Goal: Task Accomplishment & Management: Use online tool/utility

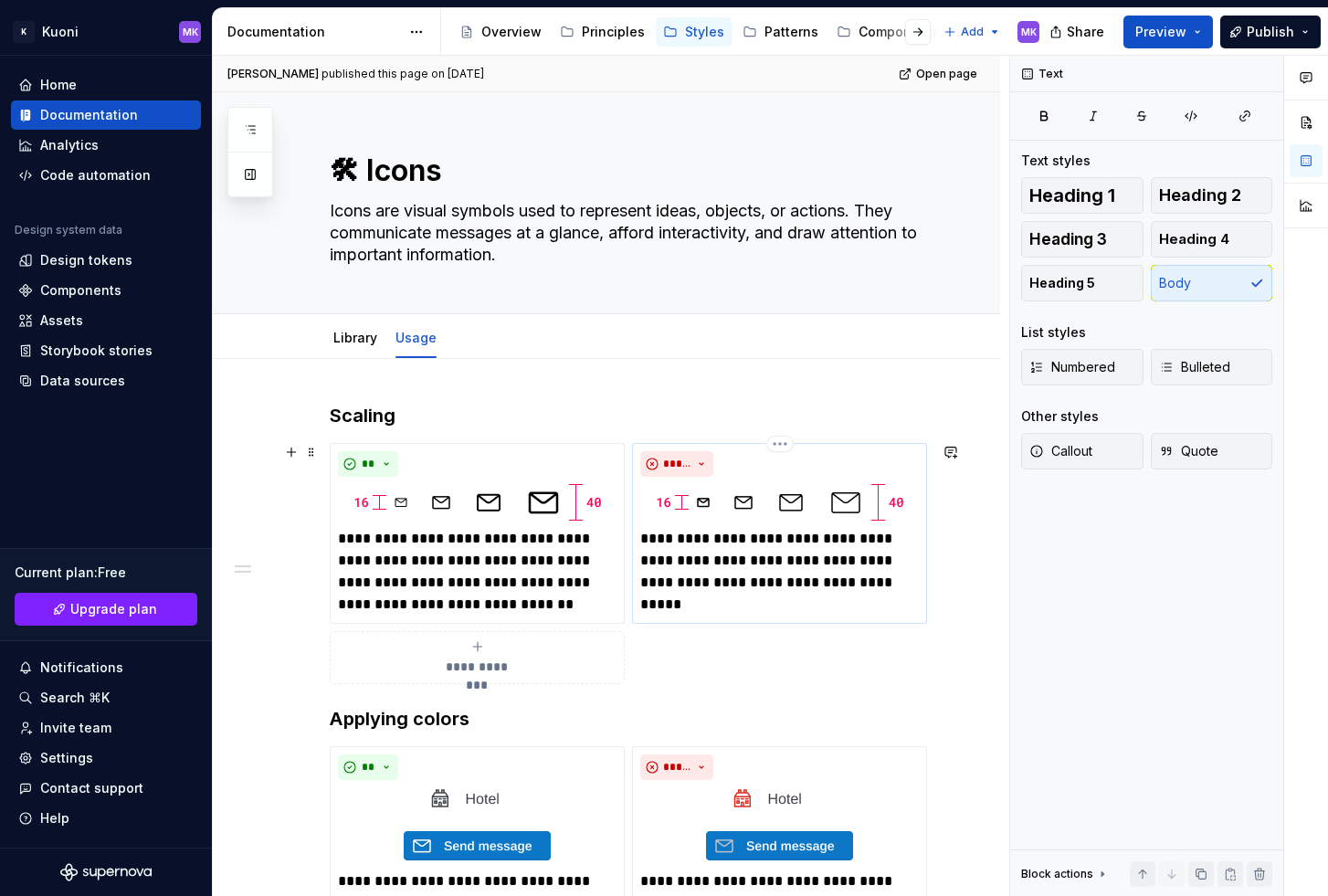
scroll to position [4, 0]
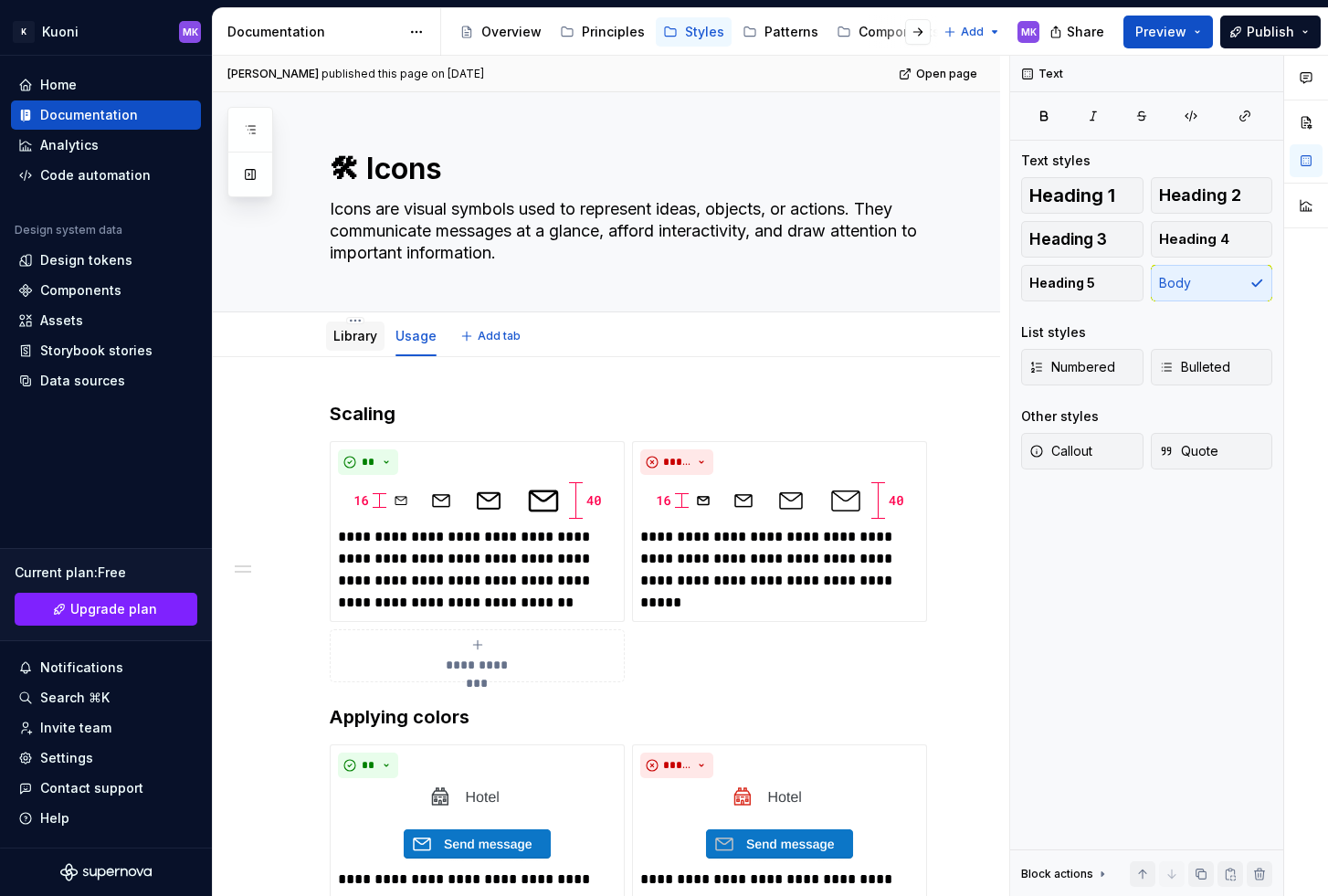
click at [352, 334] on link "Library" at bounding box center [355, 335] width 44 height 16
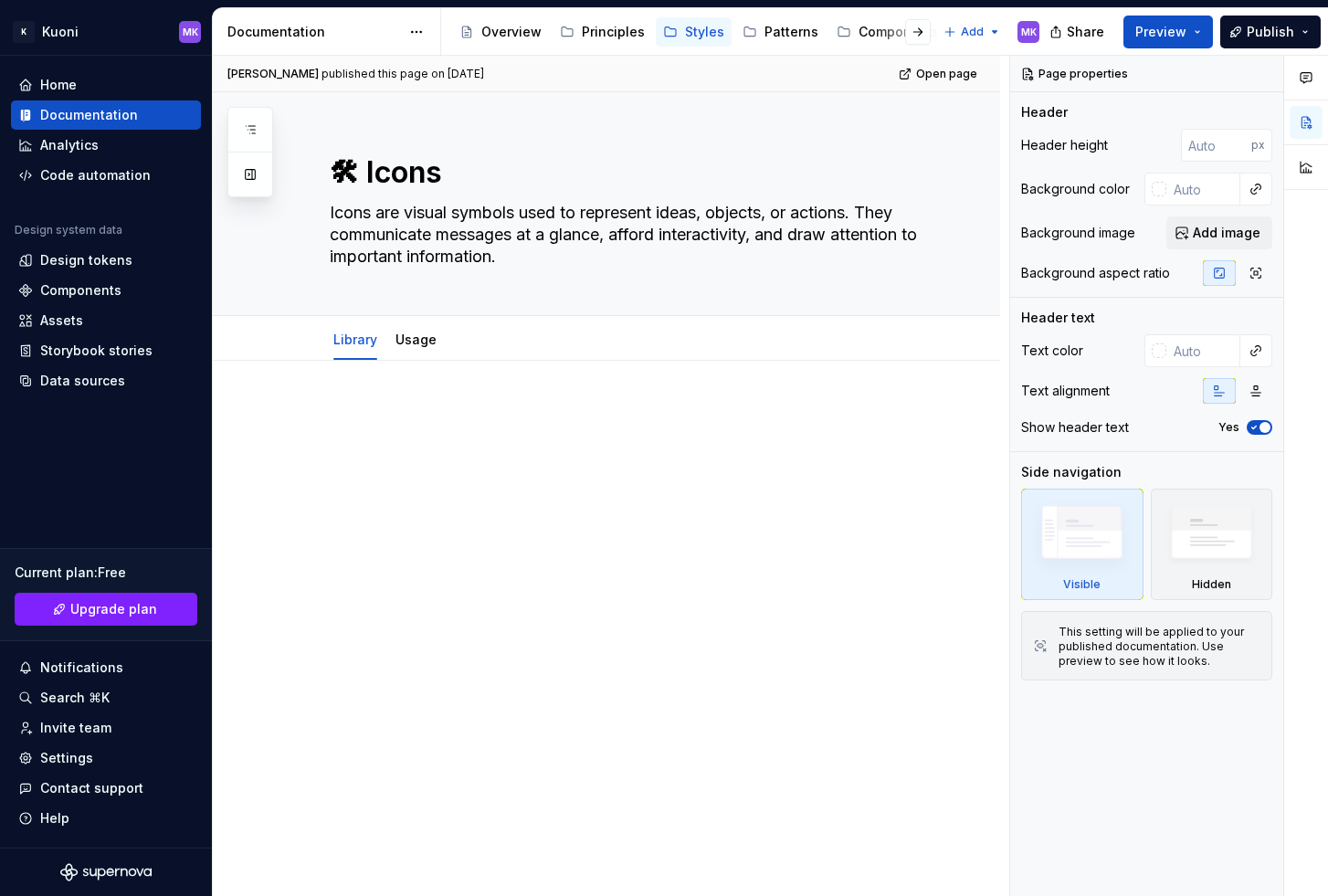
type textarea "*"
click at [593, 468] on div at bounding box center [628, 439] width 598 height 69
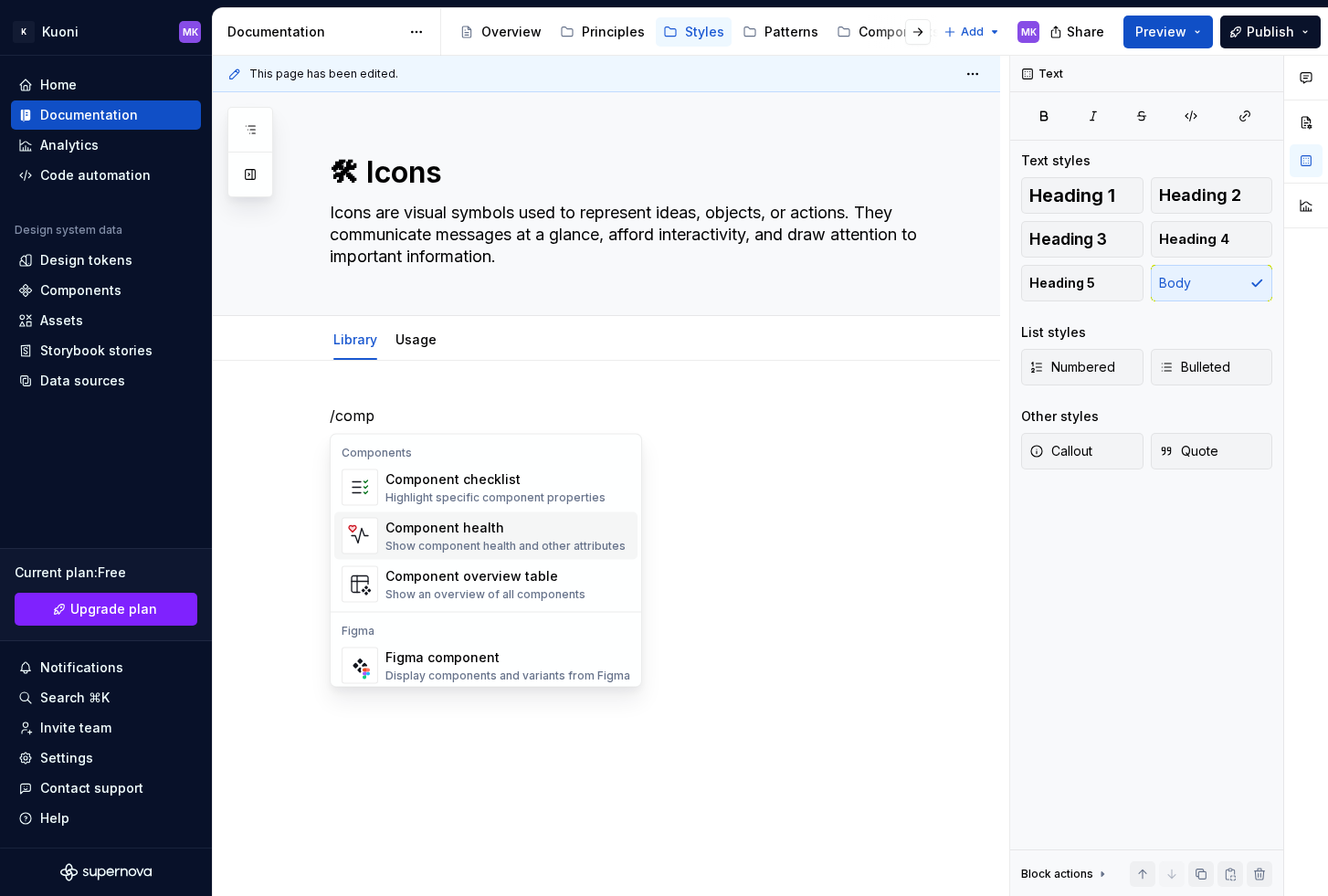
scroll to position [11, 0]
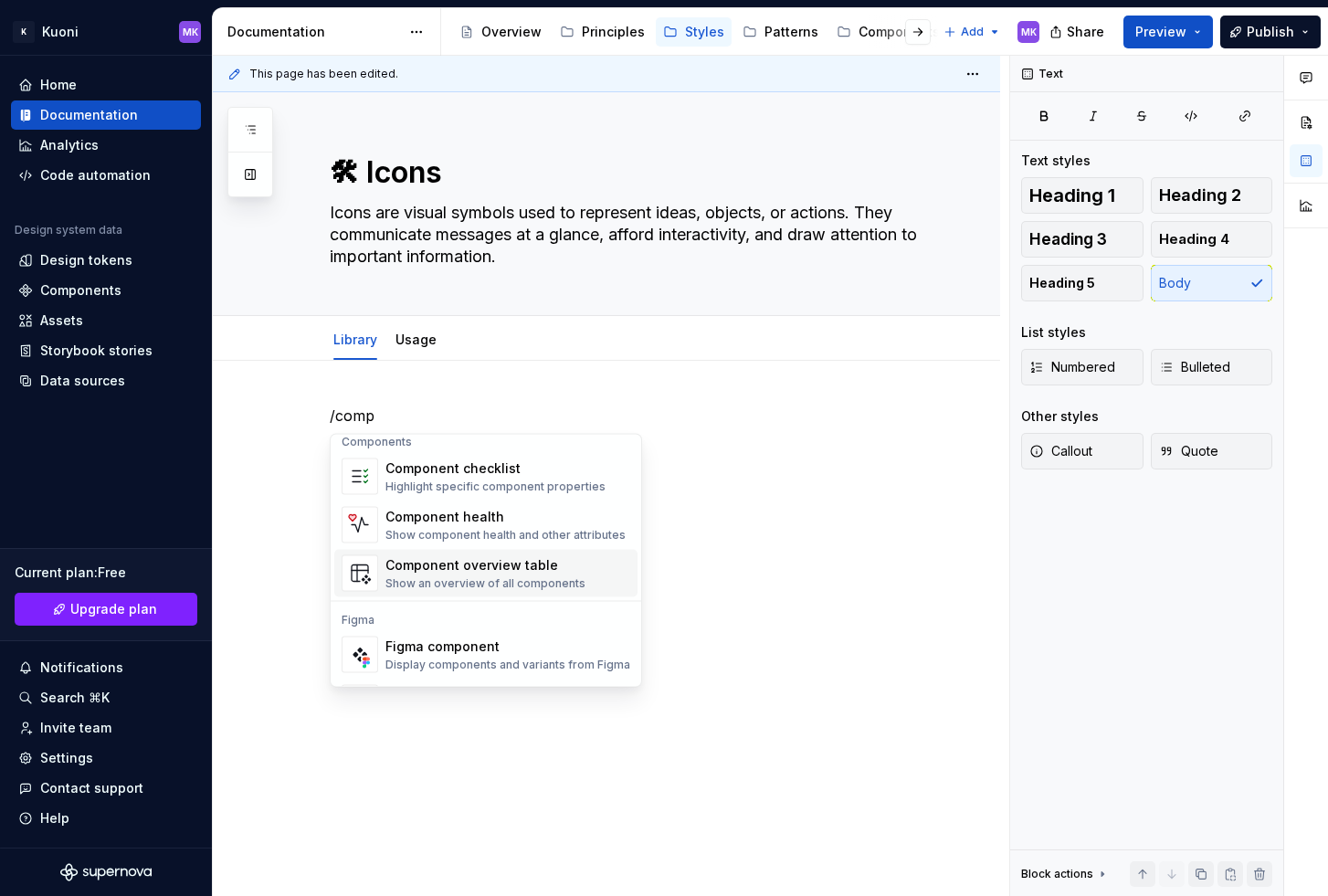
click at [532, 574] on div "Component overview table Show an overview of all components" at bounding box center [486, 573] width 200 height 34
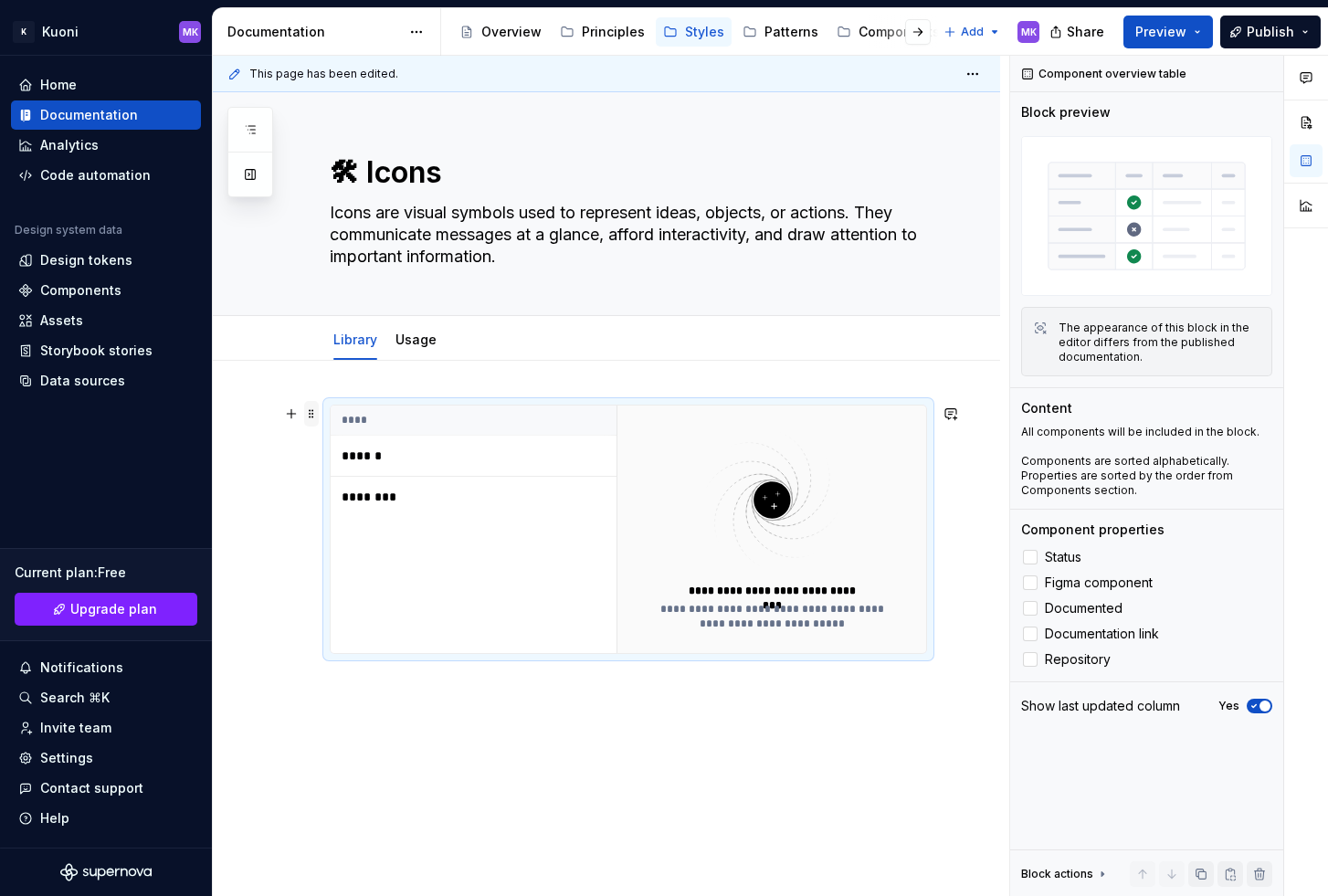
click at [306, 413] on span at bounding box center [311, 414] width 15 height 26
click at [374, 575] on div "Delete" at bounding box center [398, 575] width 119 height 19
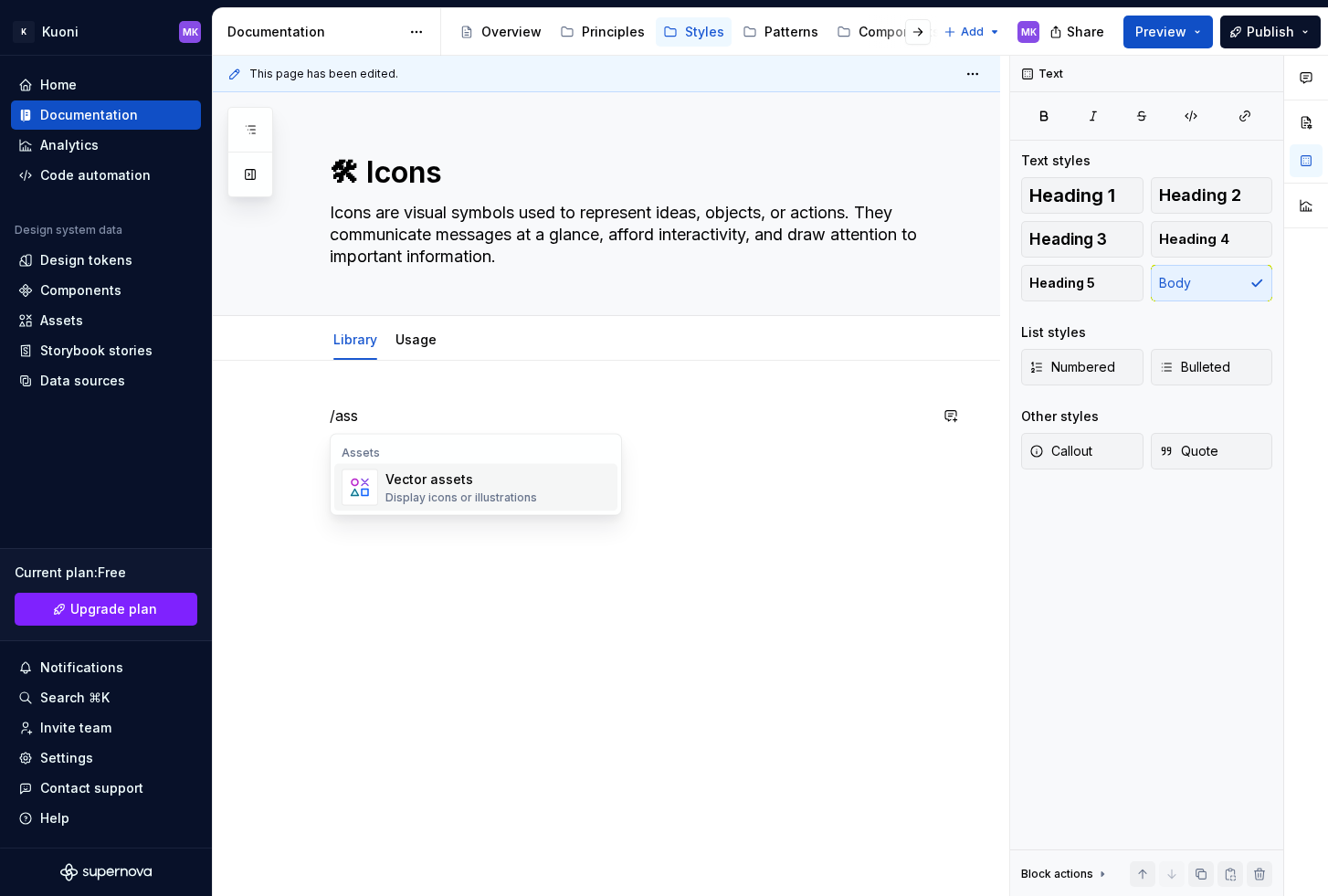
click at [452, 484] on div "Vector assets" at bounding box center [462, 480] width 152 height 19
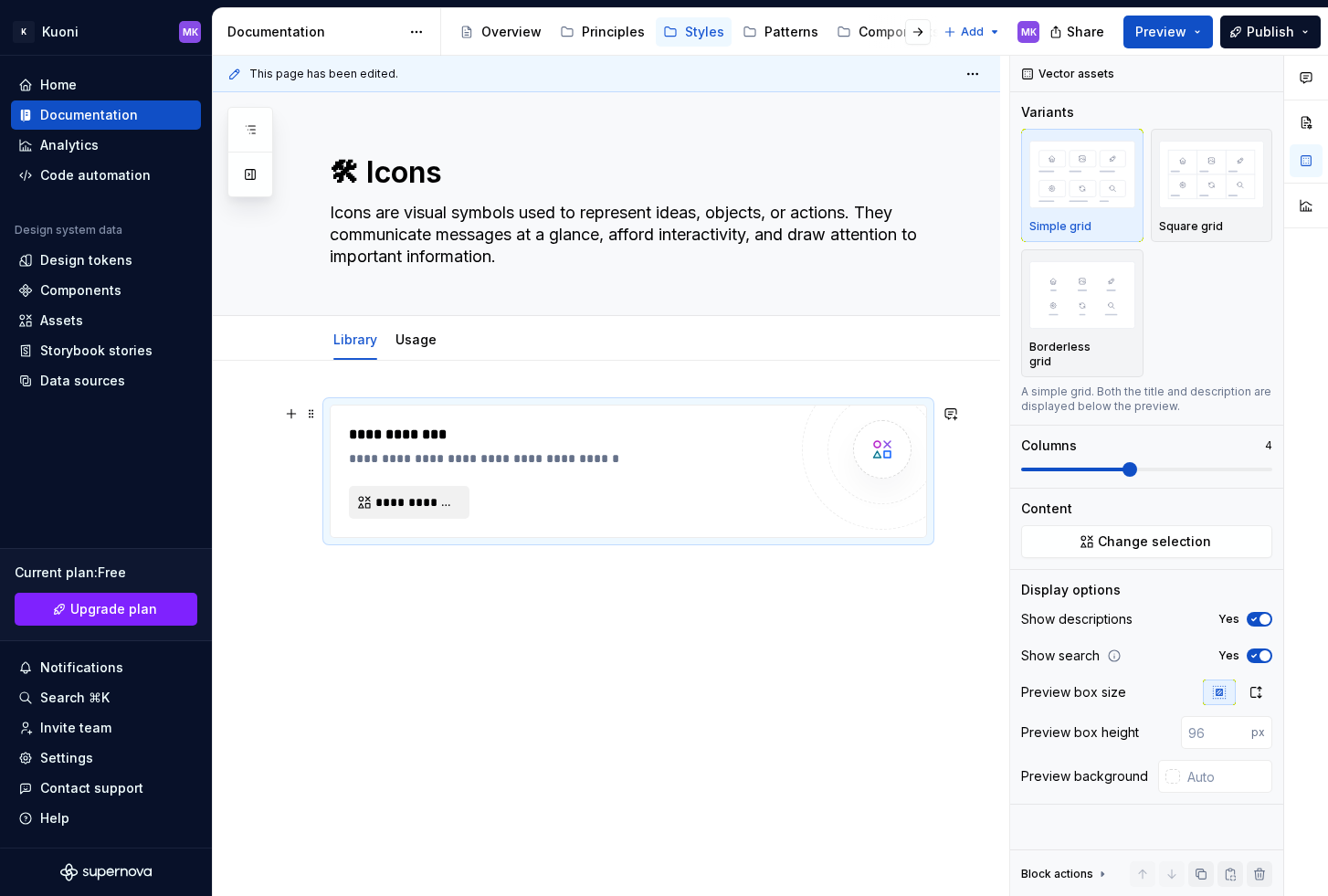
click at [426, 498] on span "**********" at bounding box center [416, 502] width 82 height 19
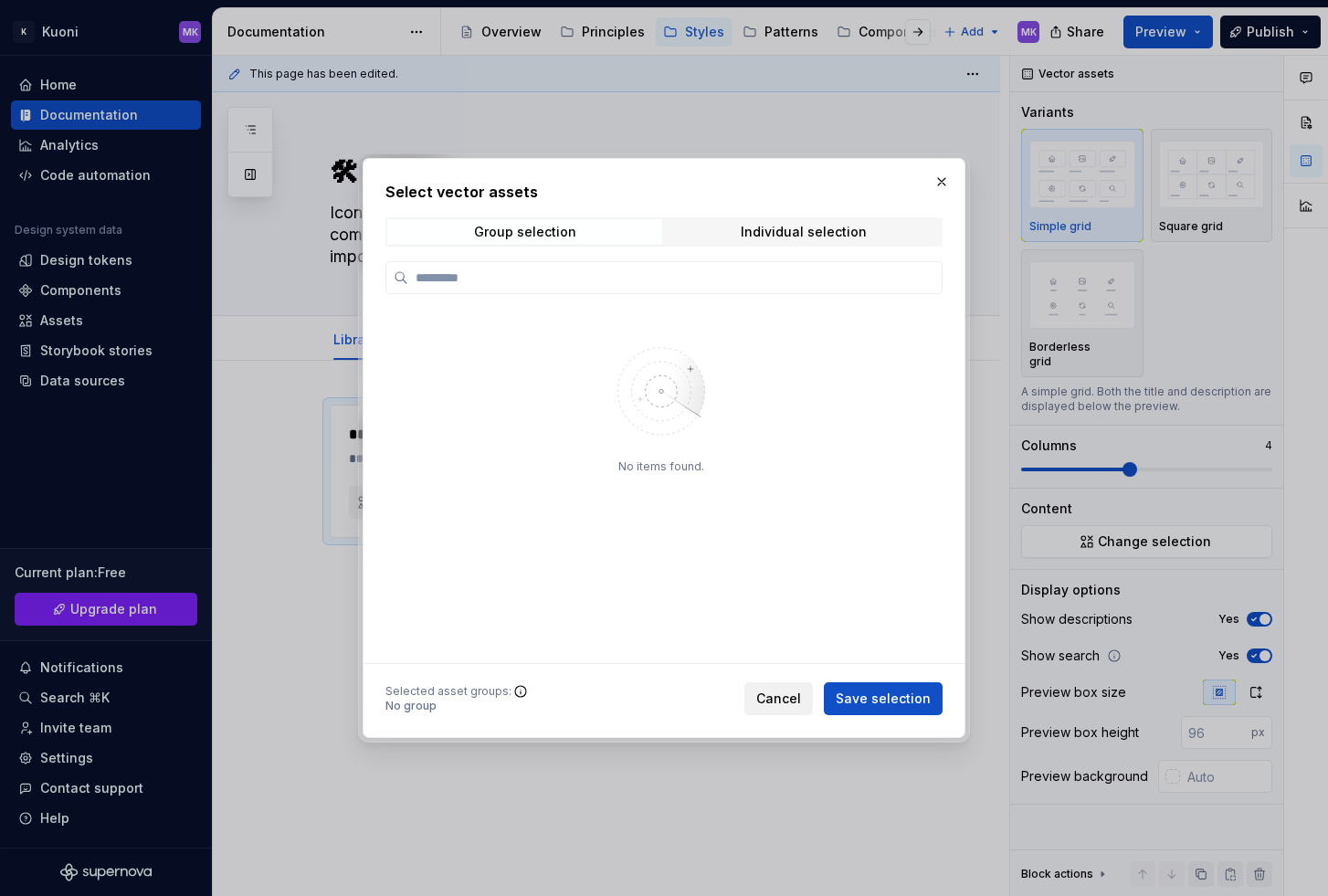
click at [782, 693] on span "Cancel" at bounding box center [778, 699] width 44 height 19
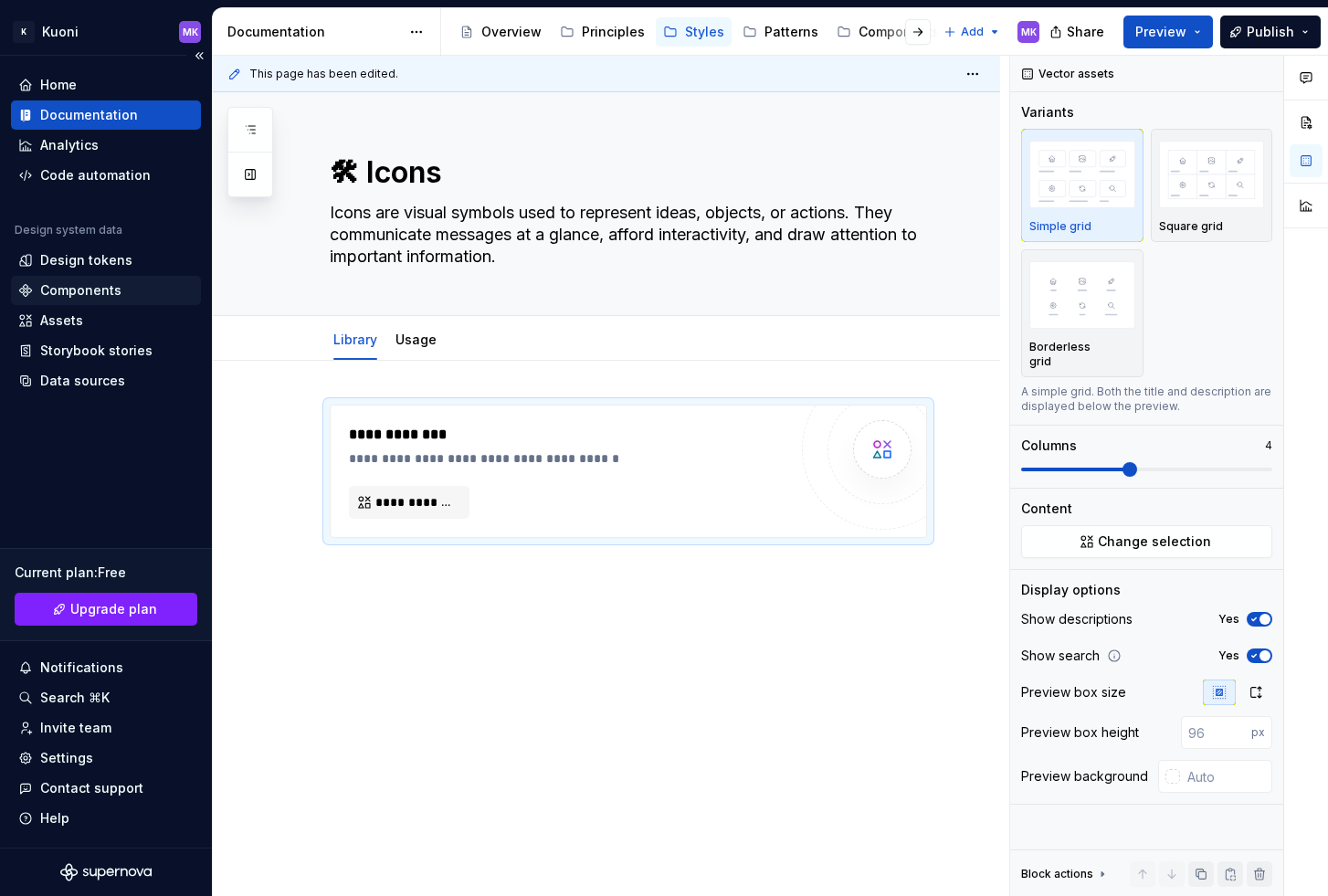
click at [76, 294] on div "Components" at bounding box center [81, 291] width 82 height 19
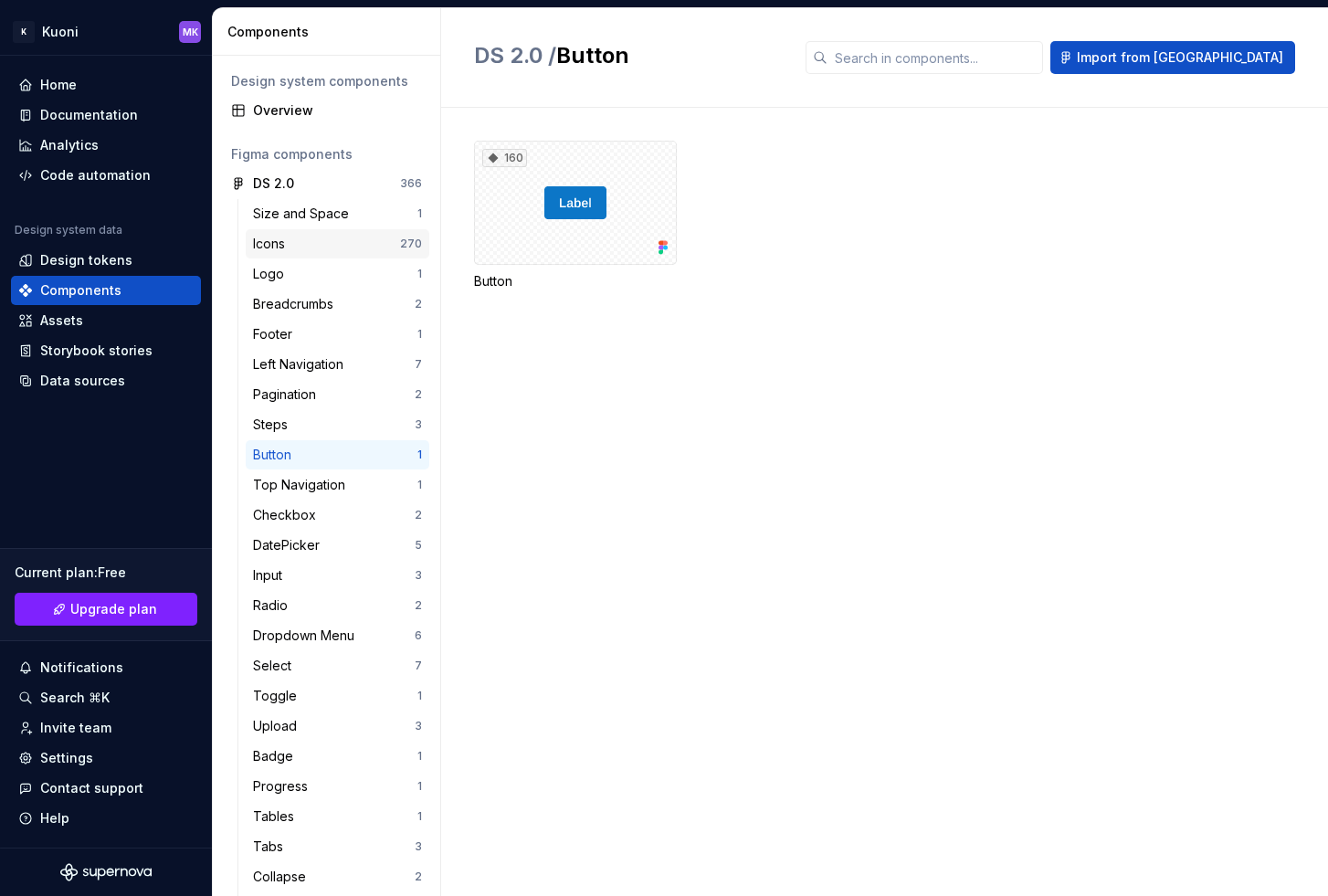
click at [340, 233] on div "Icons 270" at bounding box center [337, 244] width 183 height 30
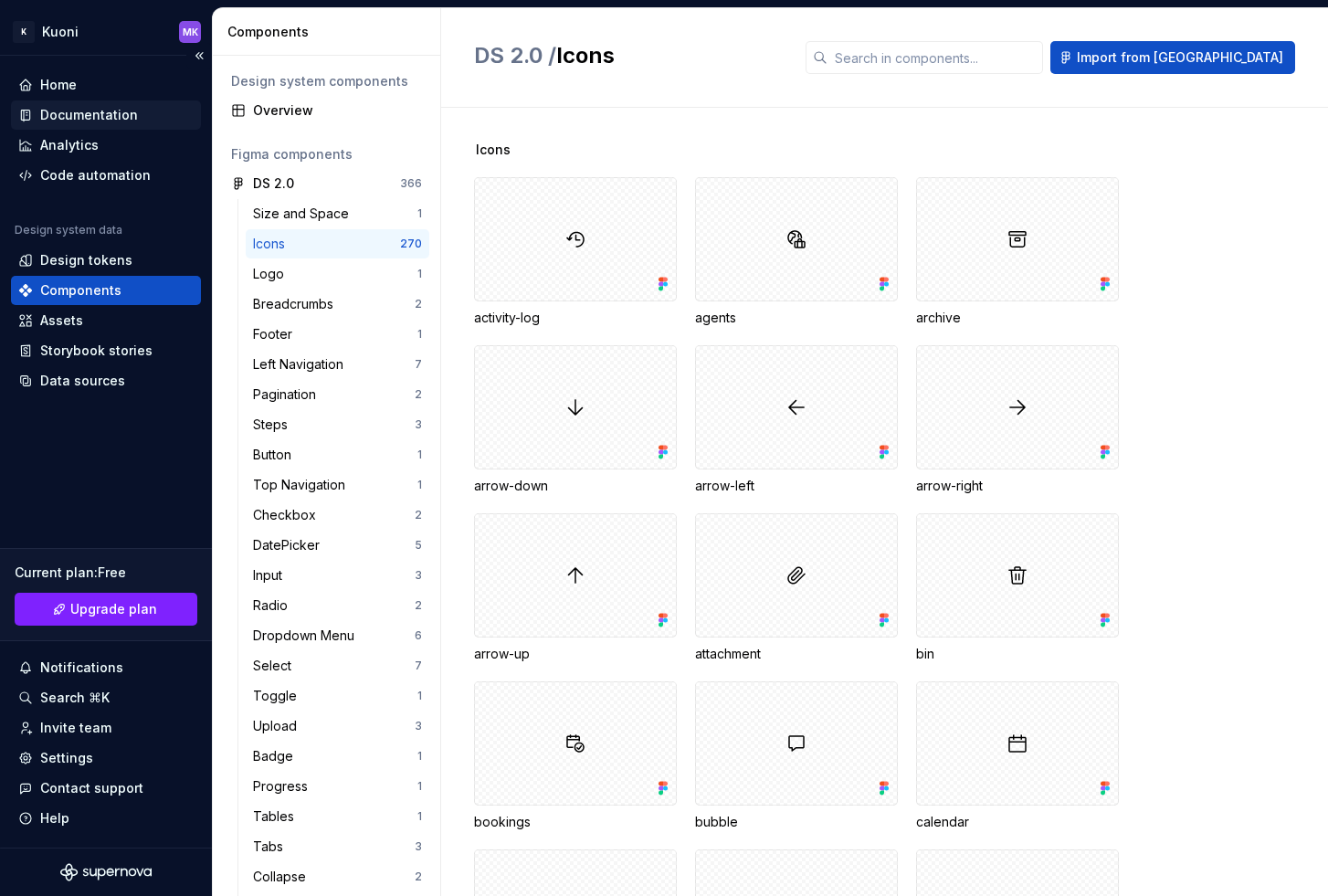
click at [100, 110] on div "Documentation" at bounding box center [88, 115] width 97 height 19
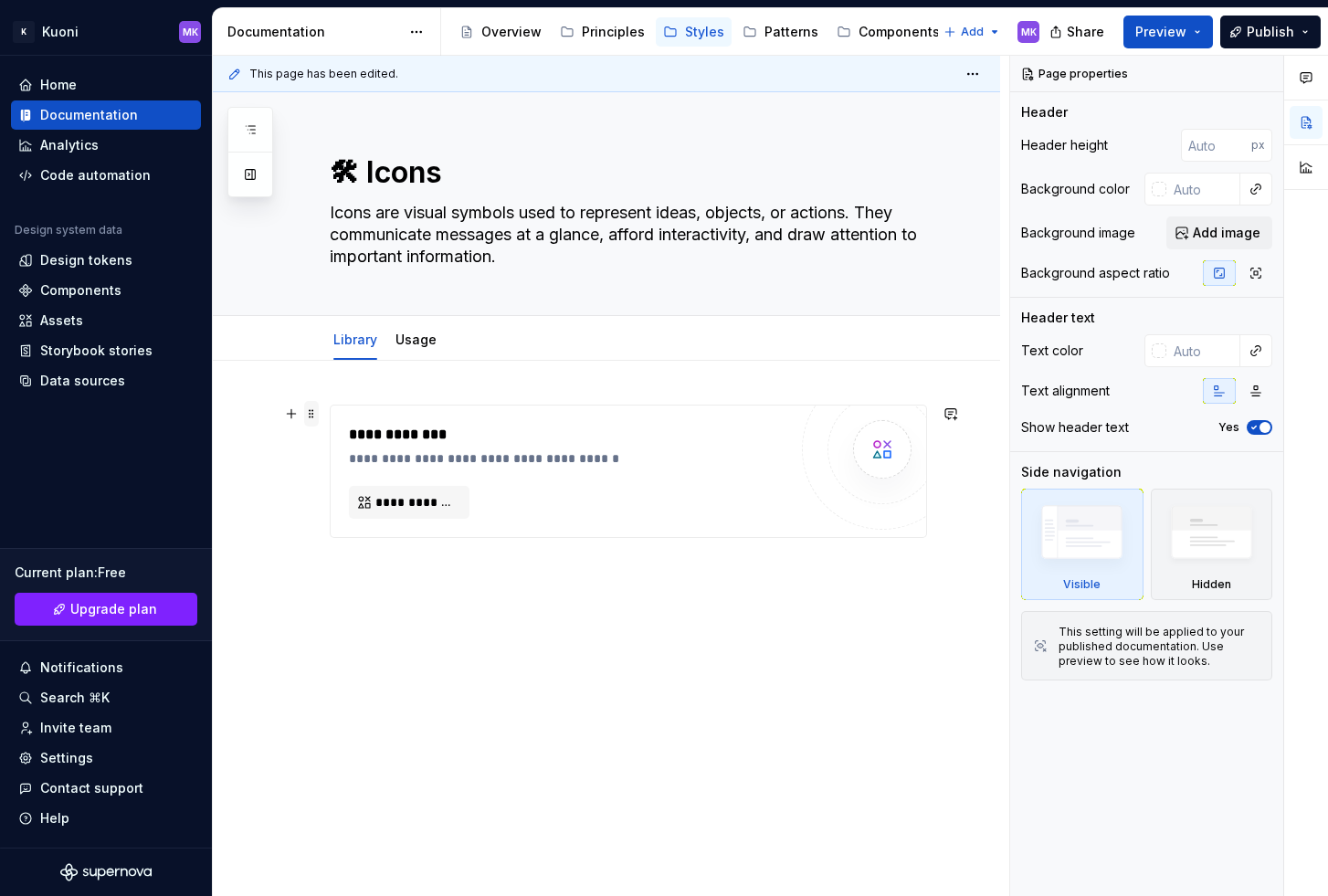
click at [315, 414] on span at bounding box center [311, 414] width 15 height 26
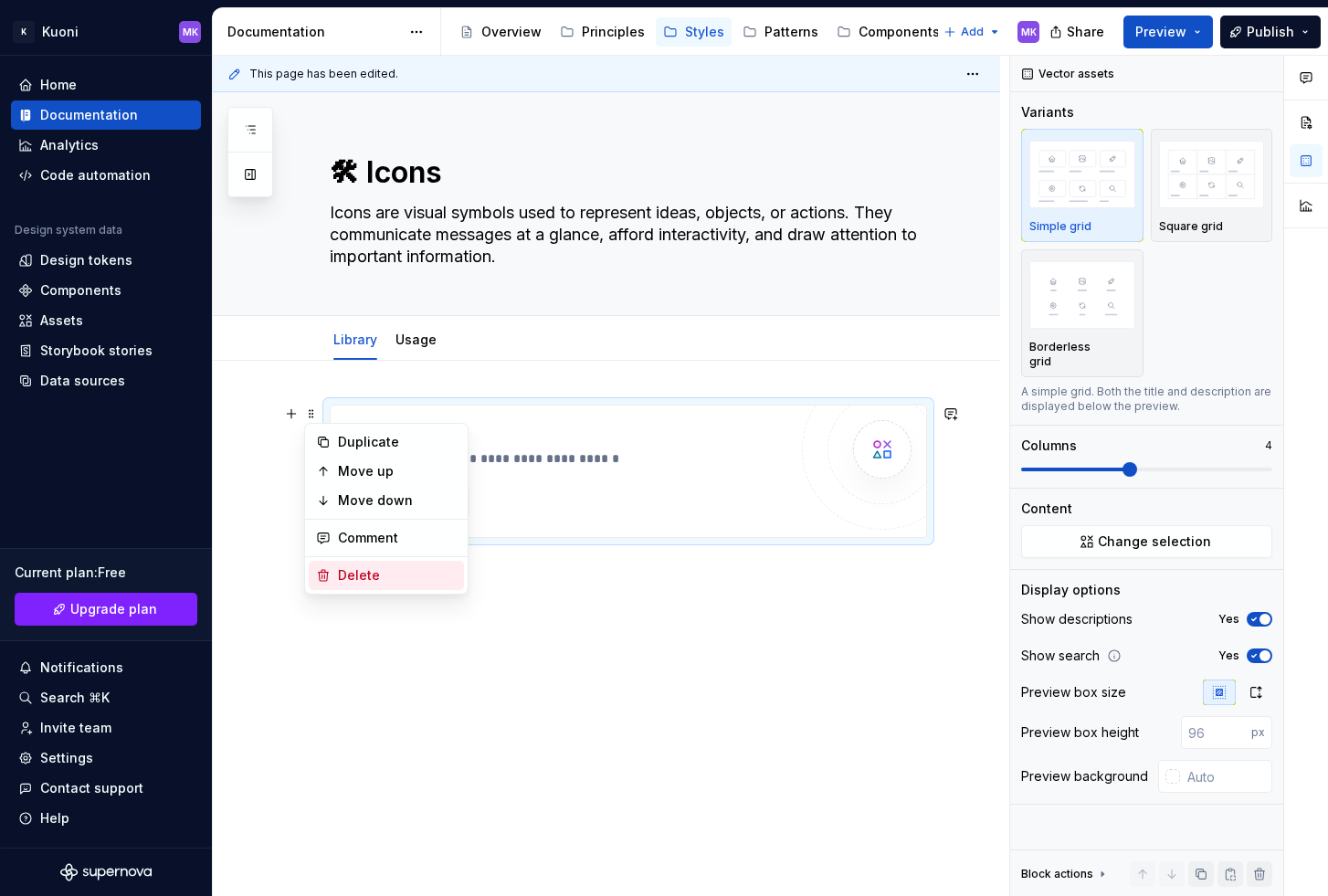
click at [398, 568] on div "Delete" at bounding box center [398, 575] width 119 height 19
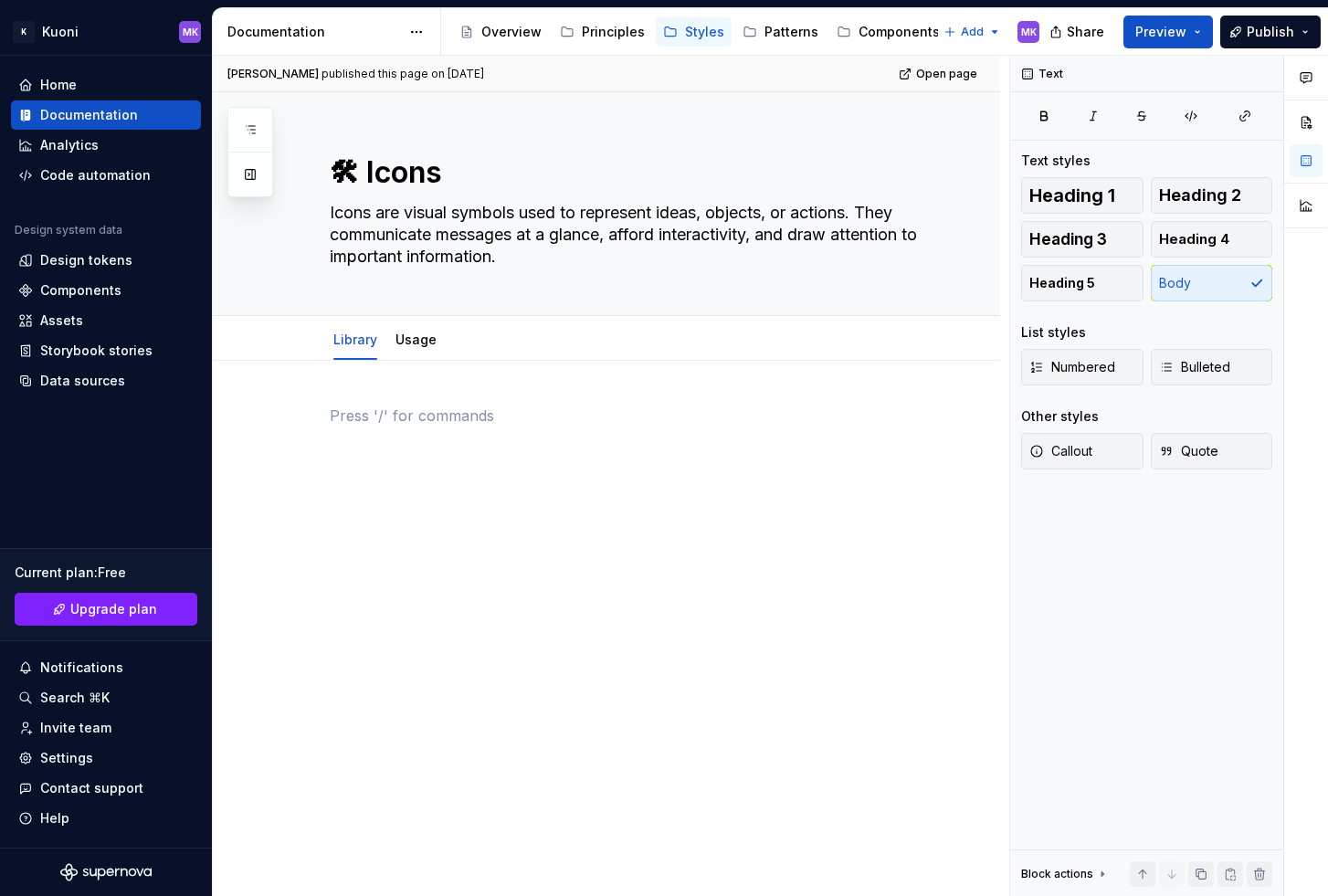
type textarea "*"
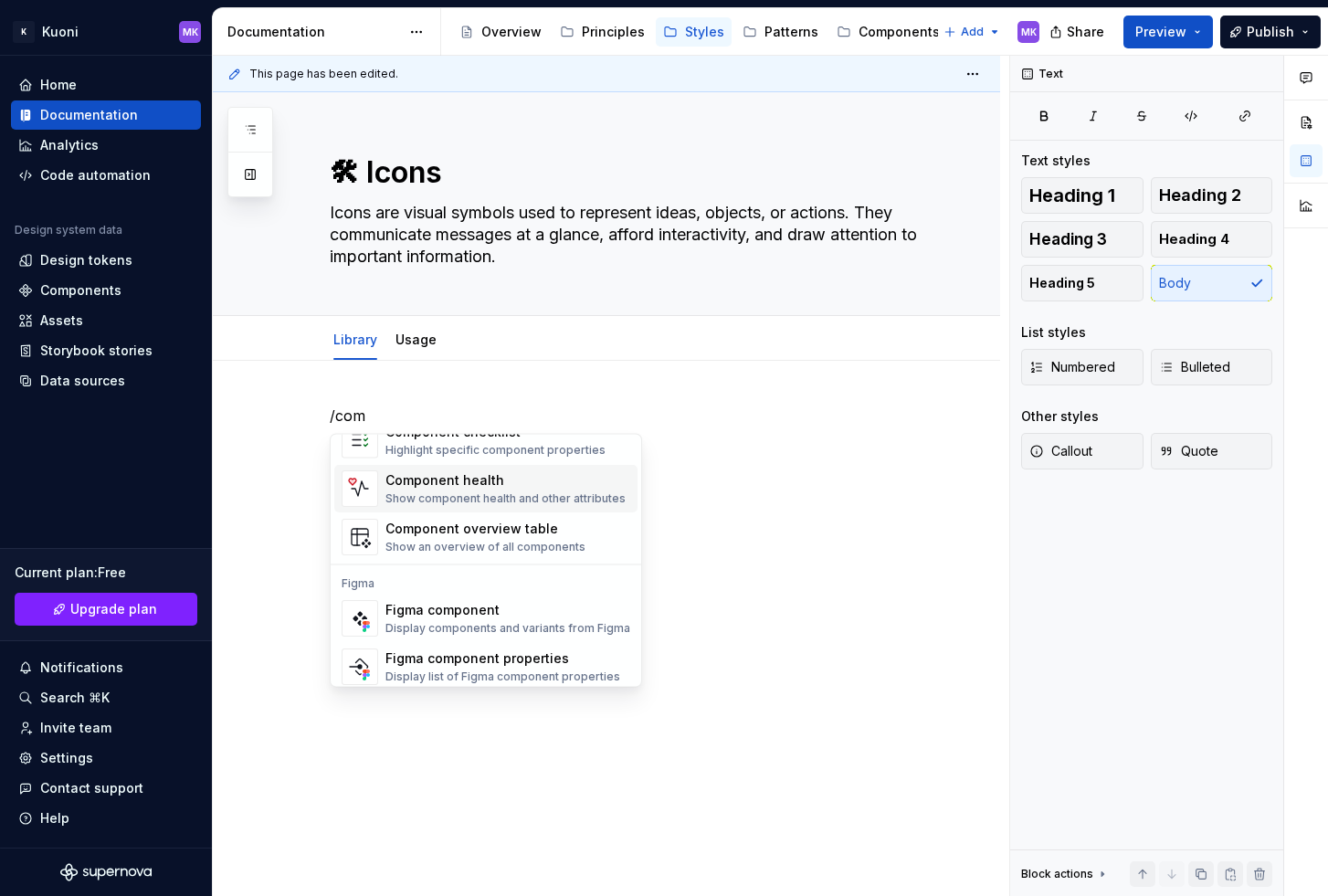
scroll to position [55, 0]
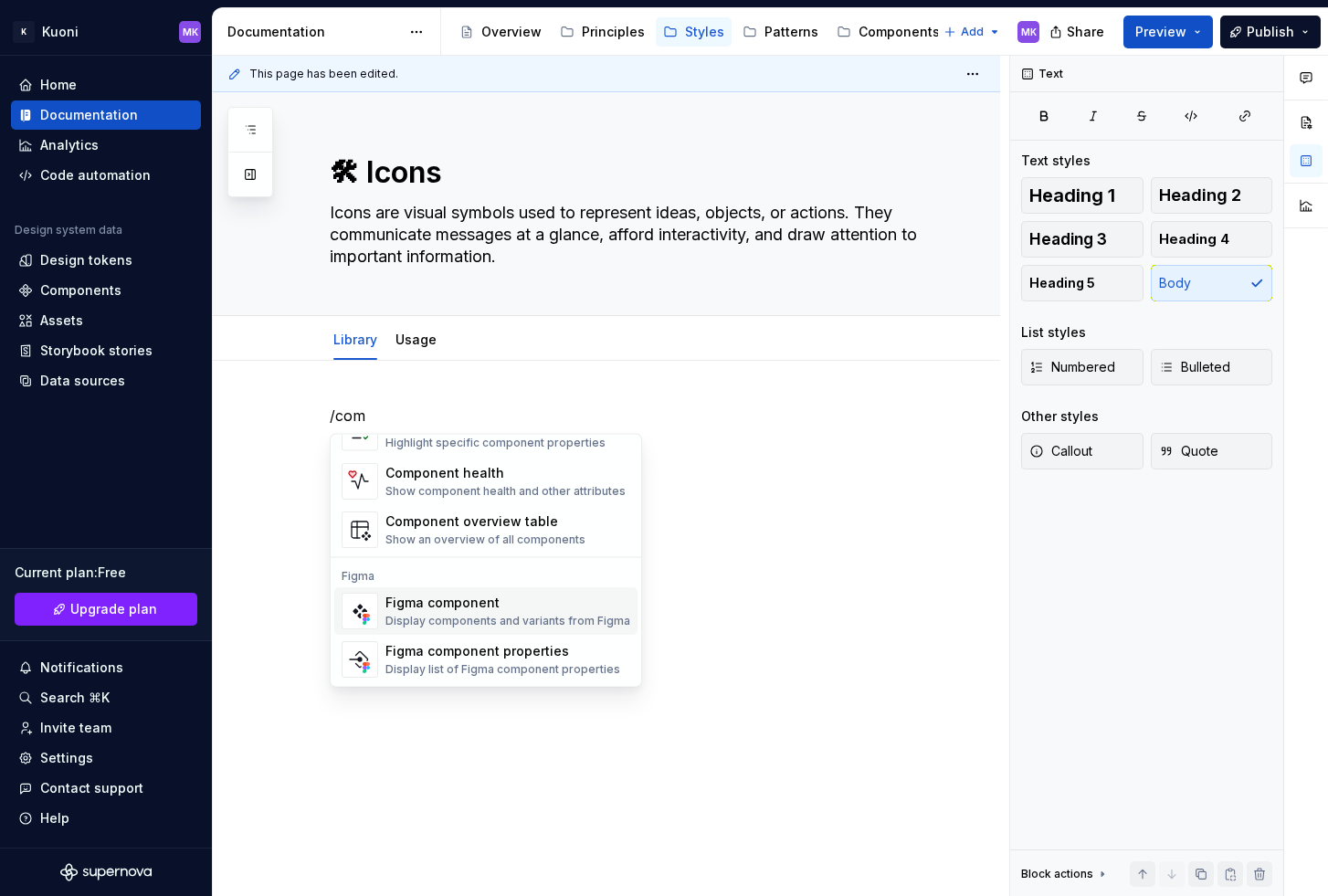
click at [459, 617] on div "Display components and variants from Figma" at bounding box center [508, 621] width 245 height 15
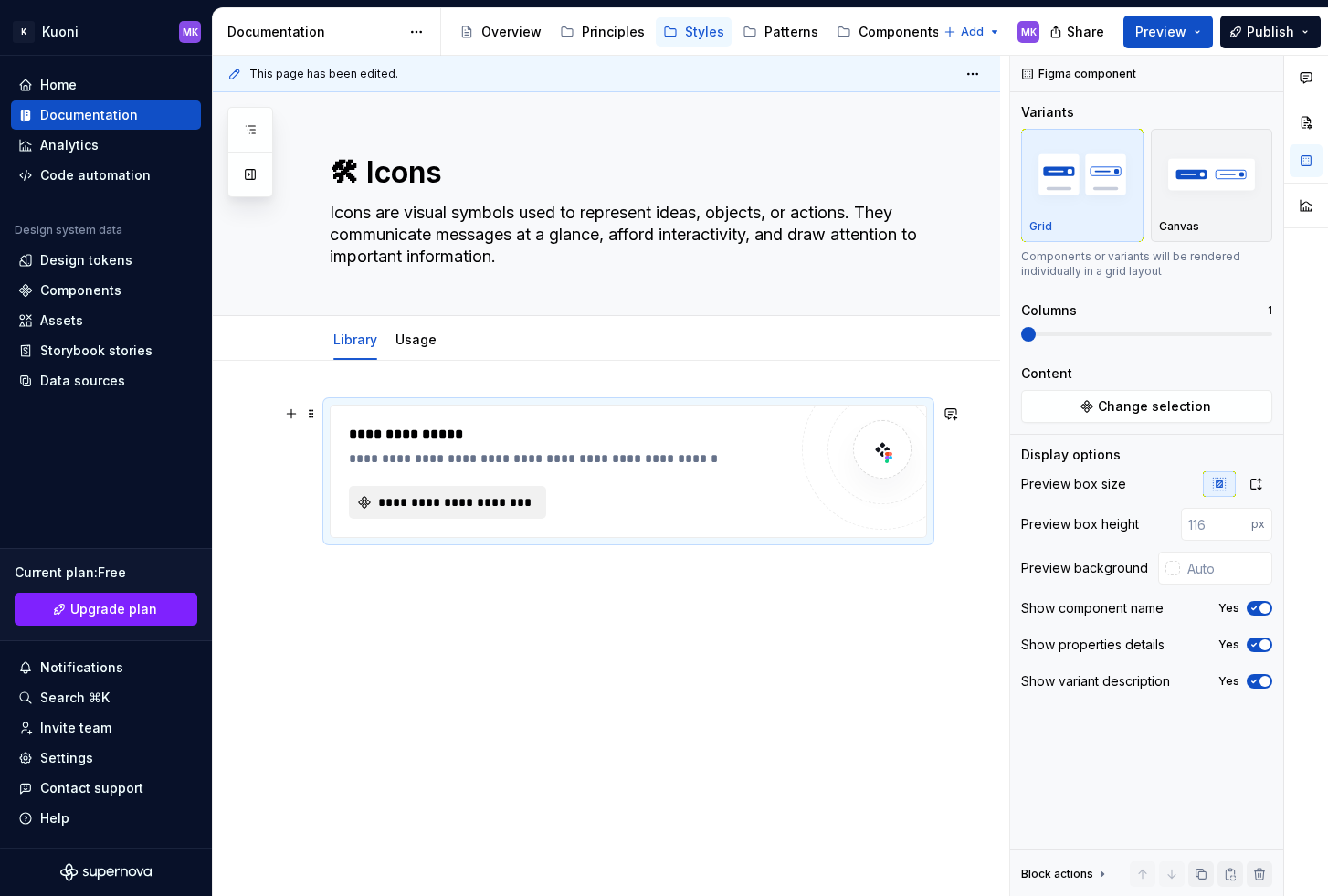
click at [445, 500] on span "**********" at bounding box center [455, 502] width 159 height 19
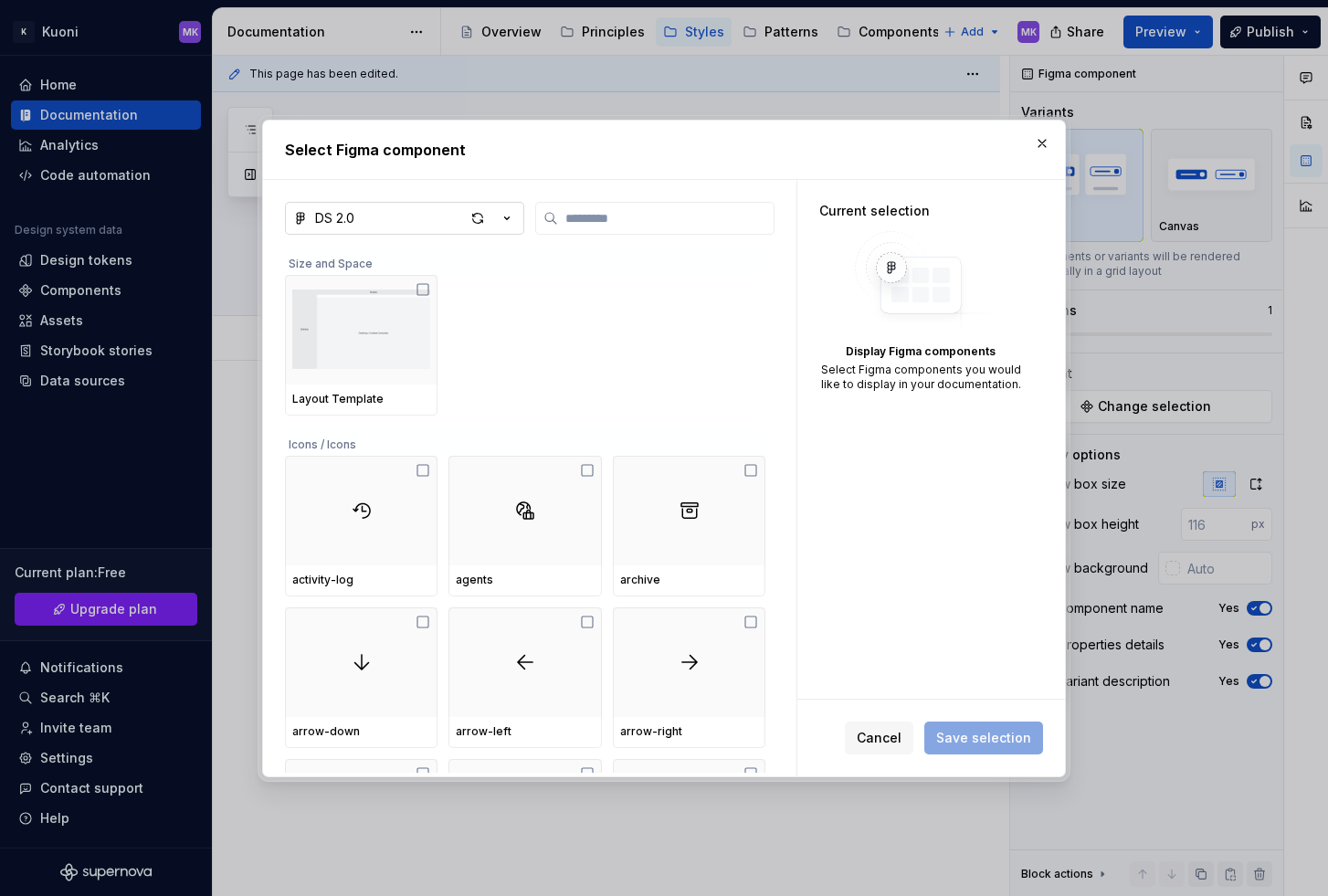
click at [500, 219] on icon "button" at bounding box center [507, 219] width 19 height 19
click at [502, 217] on div "Select Figma component DS 2.0 Size and Space Layout Template Icons / Icons acti…" at bounding box center [664, 448] width 1328 height 896
click at [502, 217] on icon "button" at bounding box center [507, 219] width 19 height 19
click at [502, 217] on div "Select Figma component DS 2.0 Size and Space Layout Template Icons / Icons acti…" at bounding box center [664, 448] width 1328 height 896
click at [477, 215] on div "button" at bounding box center [478, 219] width 26 height 26
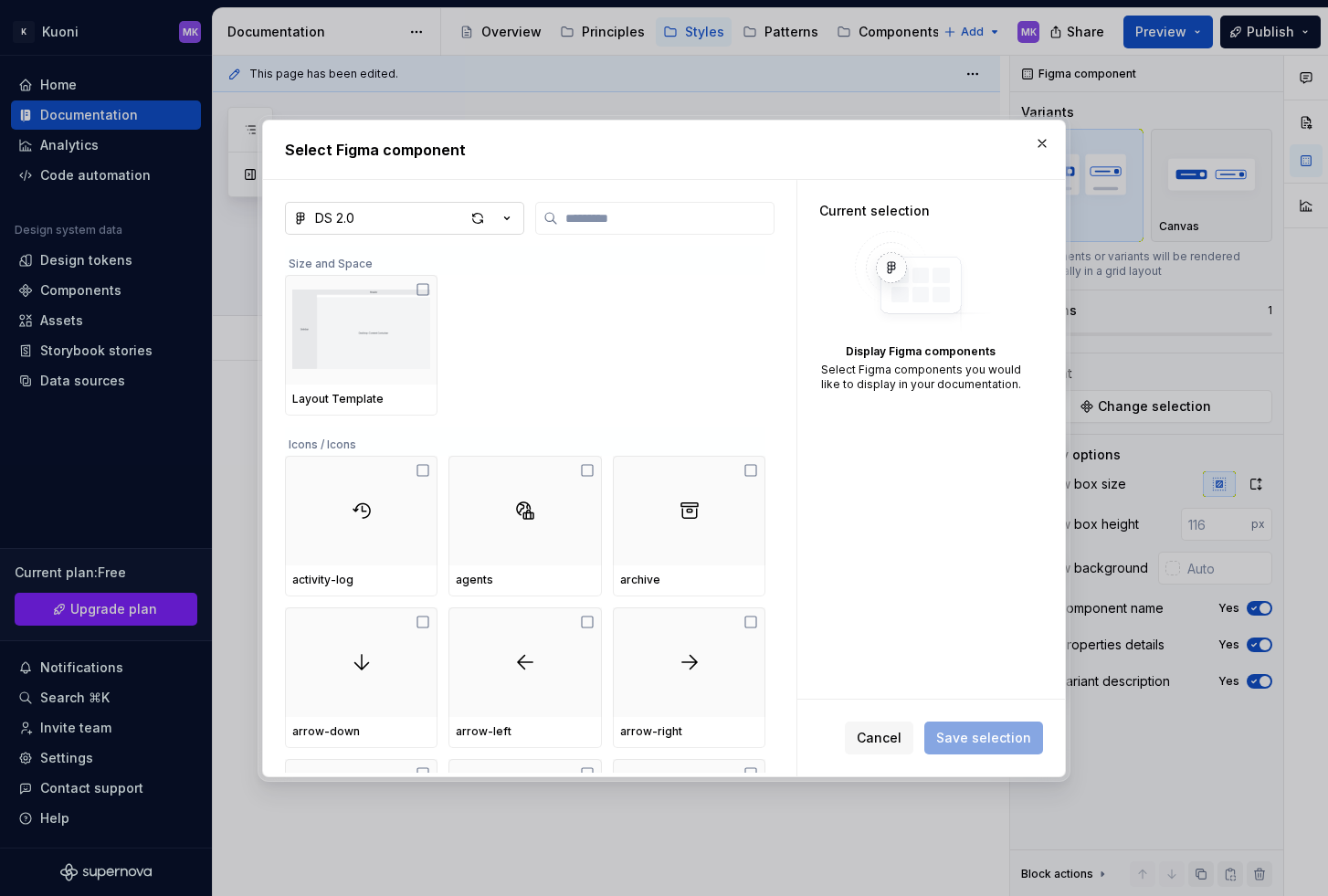
click at [321, 436] on div "Icons / Icons" at bounding box center [525, 441] width 480 height 30
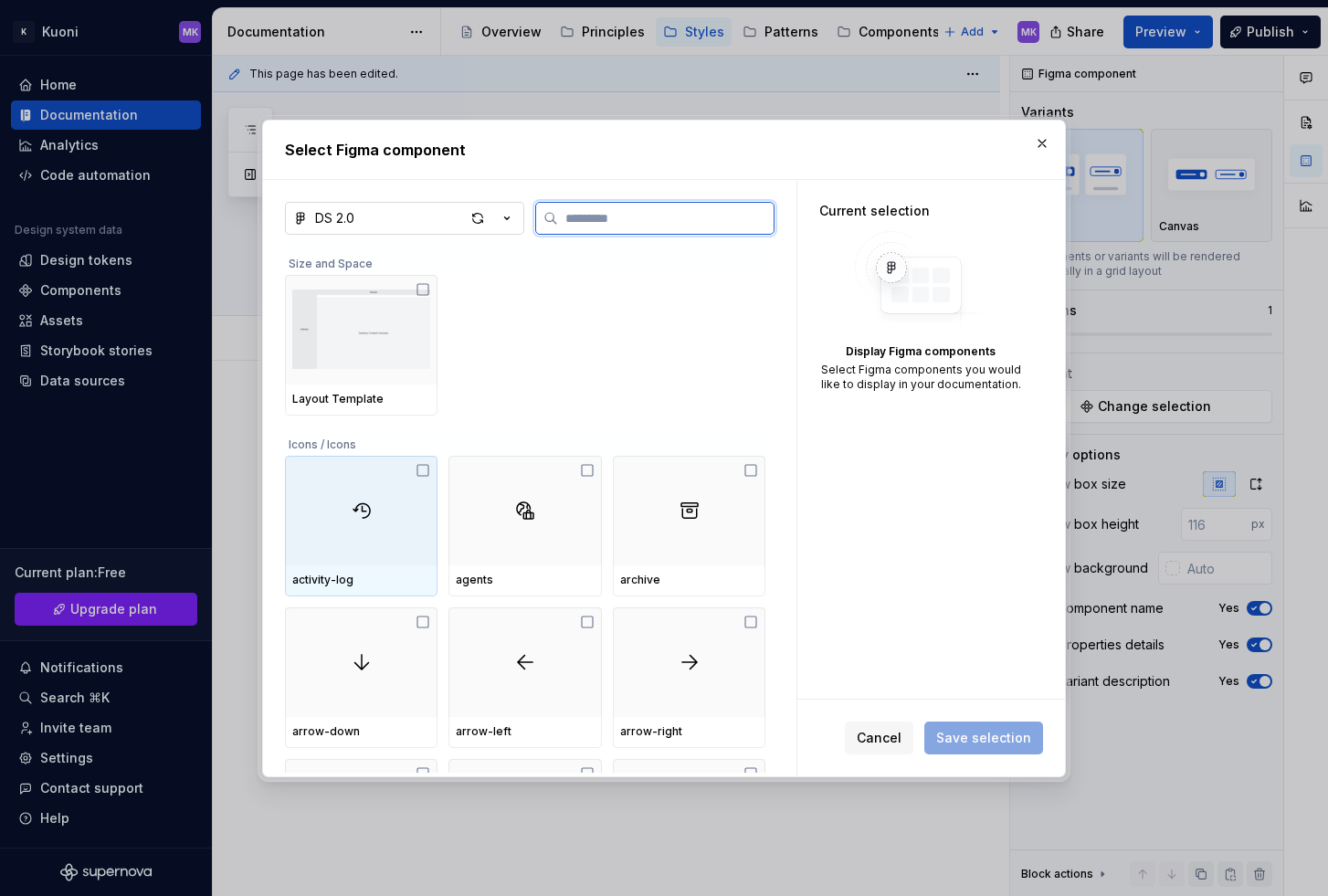
click at [421, 472] on icon at bounding box center [423, 471] width 15 height 15
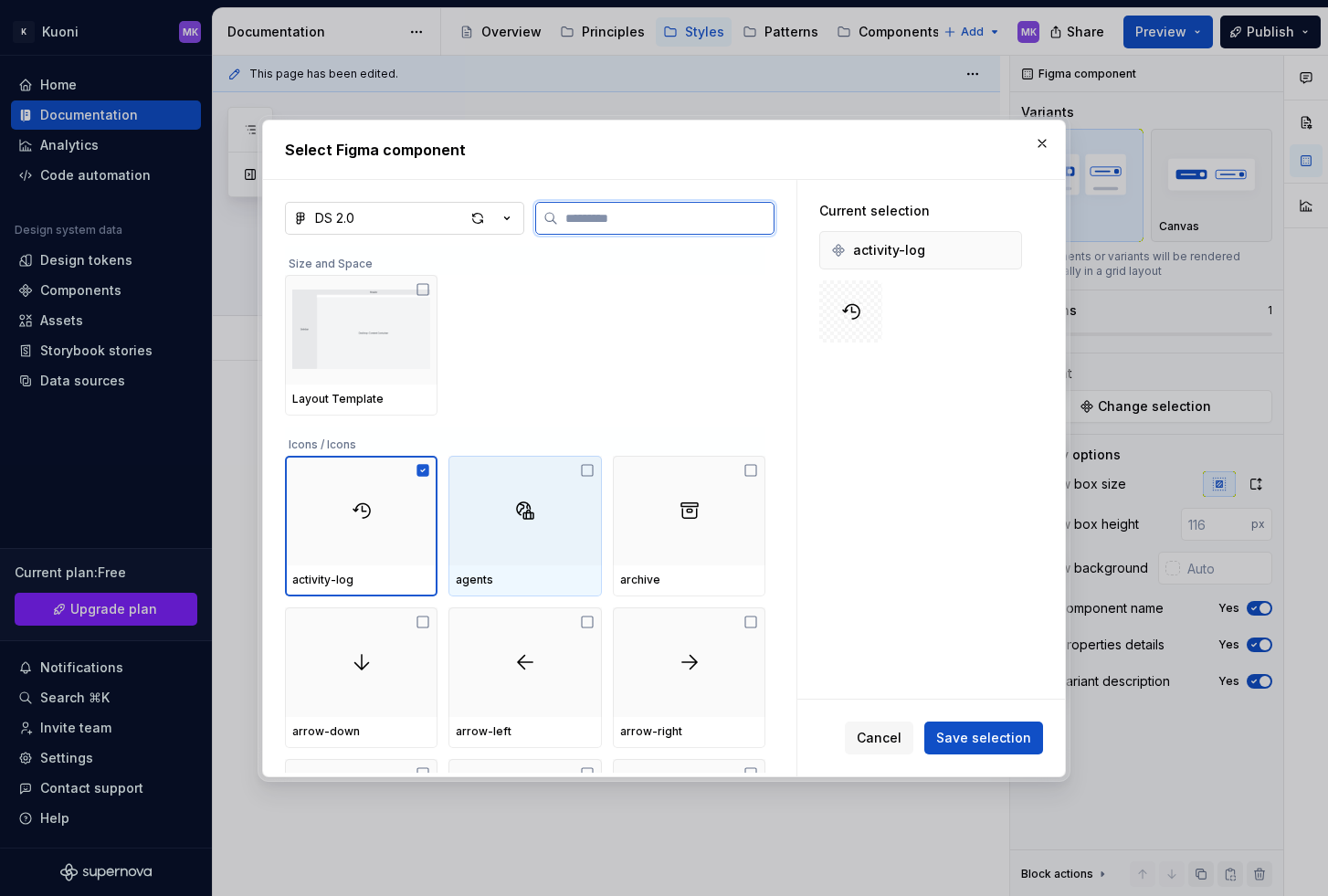
click at [588, 467] on icon at bounding box center [588, 471] width 15 height 15
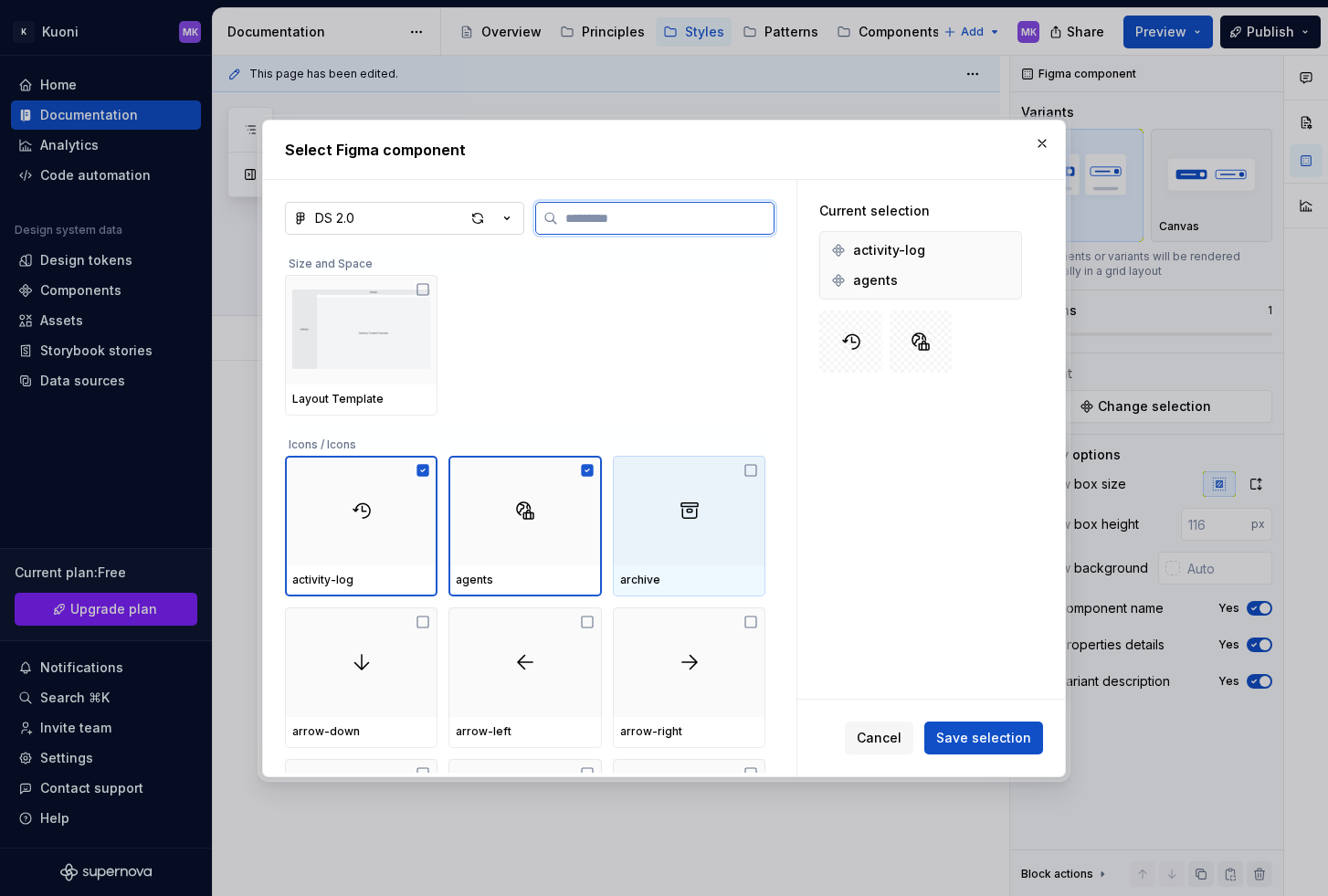
click at [747, 468] on icon at bounding box center [751, 471] width 15 height 15
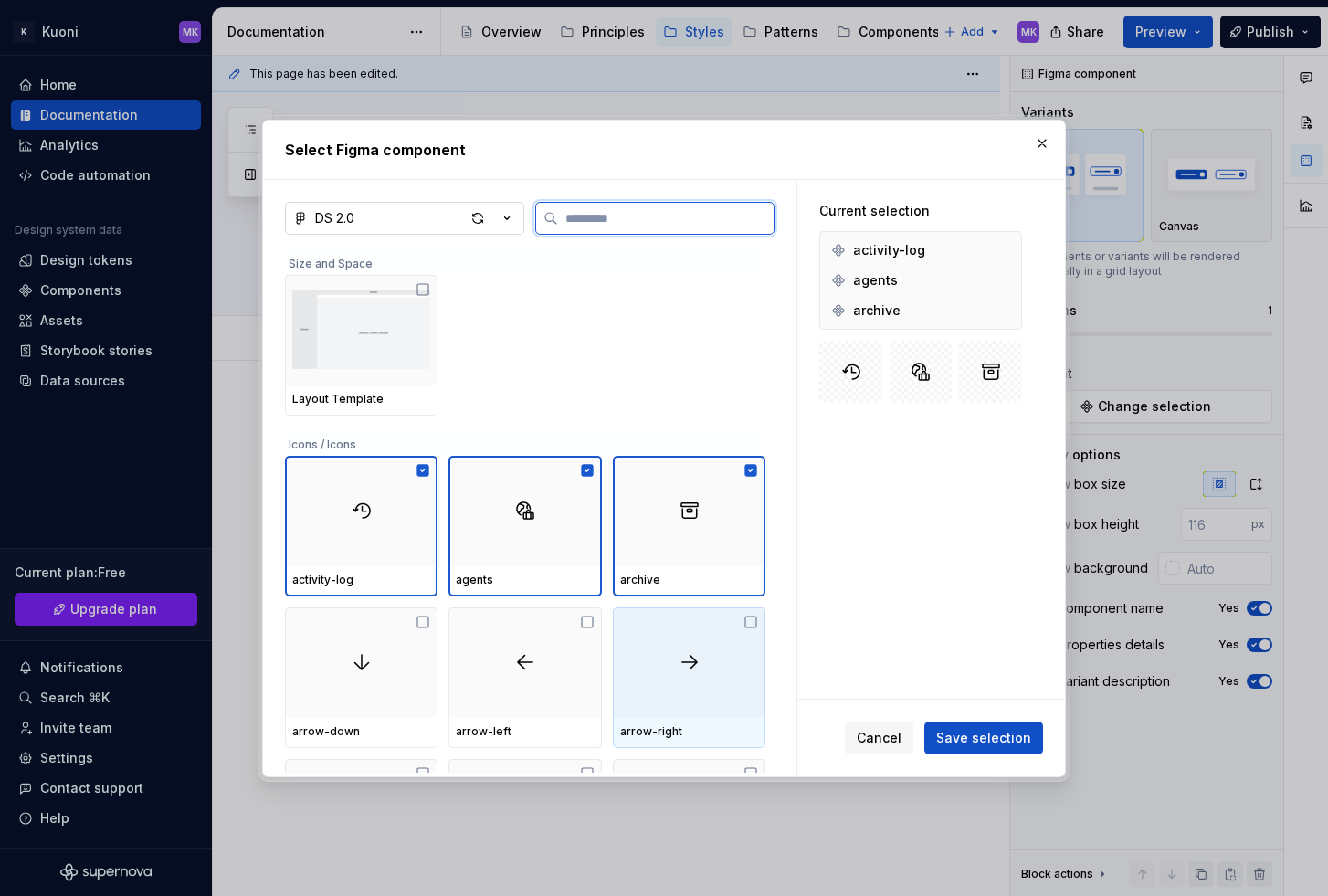
click at [753, 623] on icon at bounding box center [751, 622] width 15 height 15
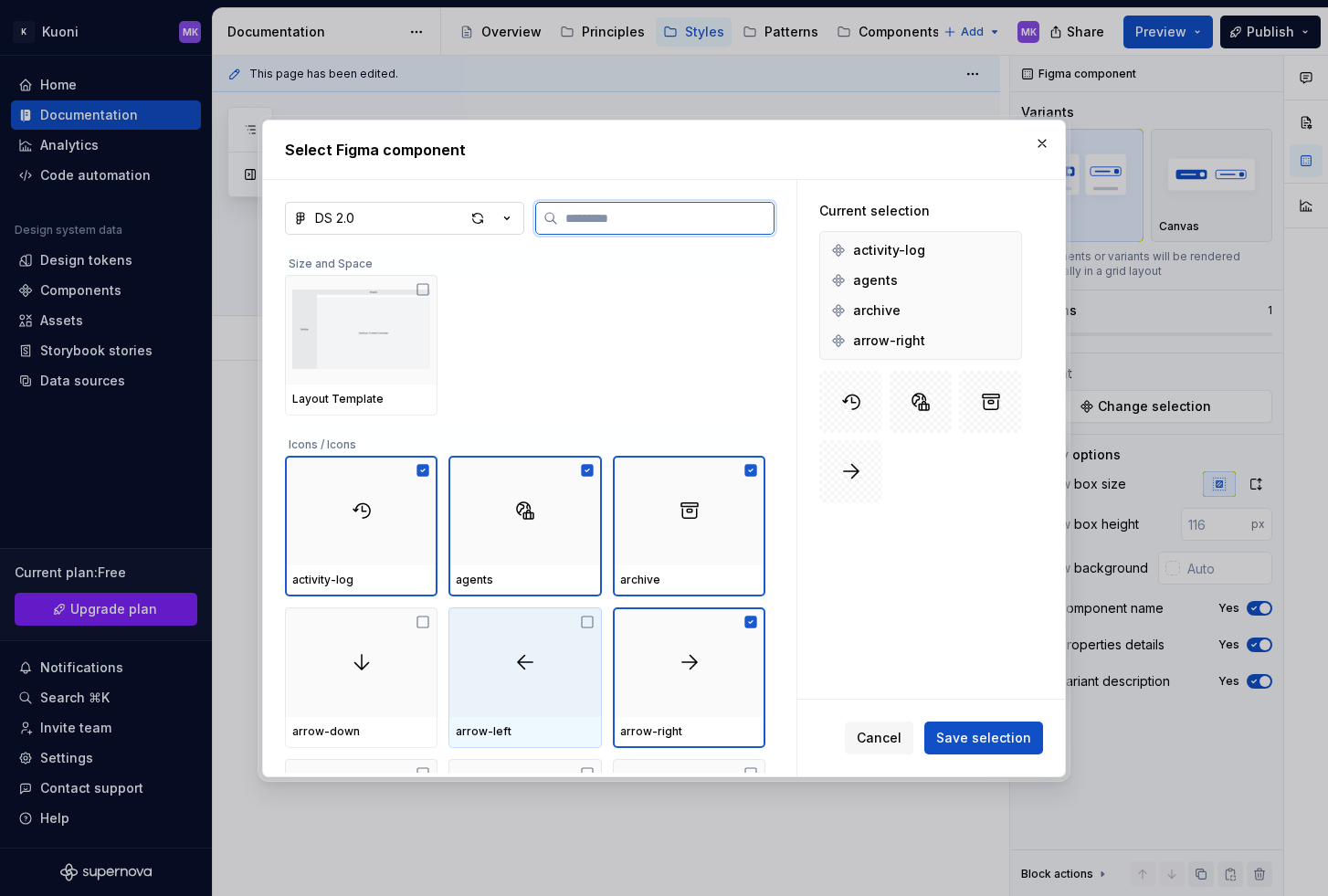
click at [556, 629] on div at bounding box center [525, 662] width 153 height 109
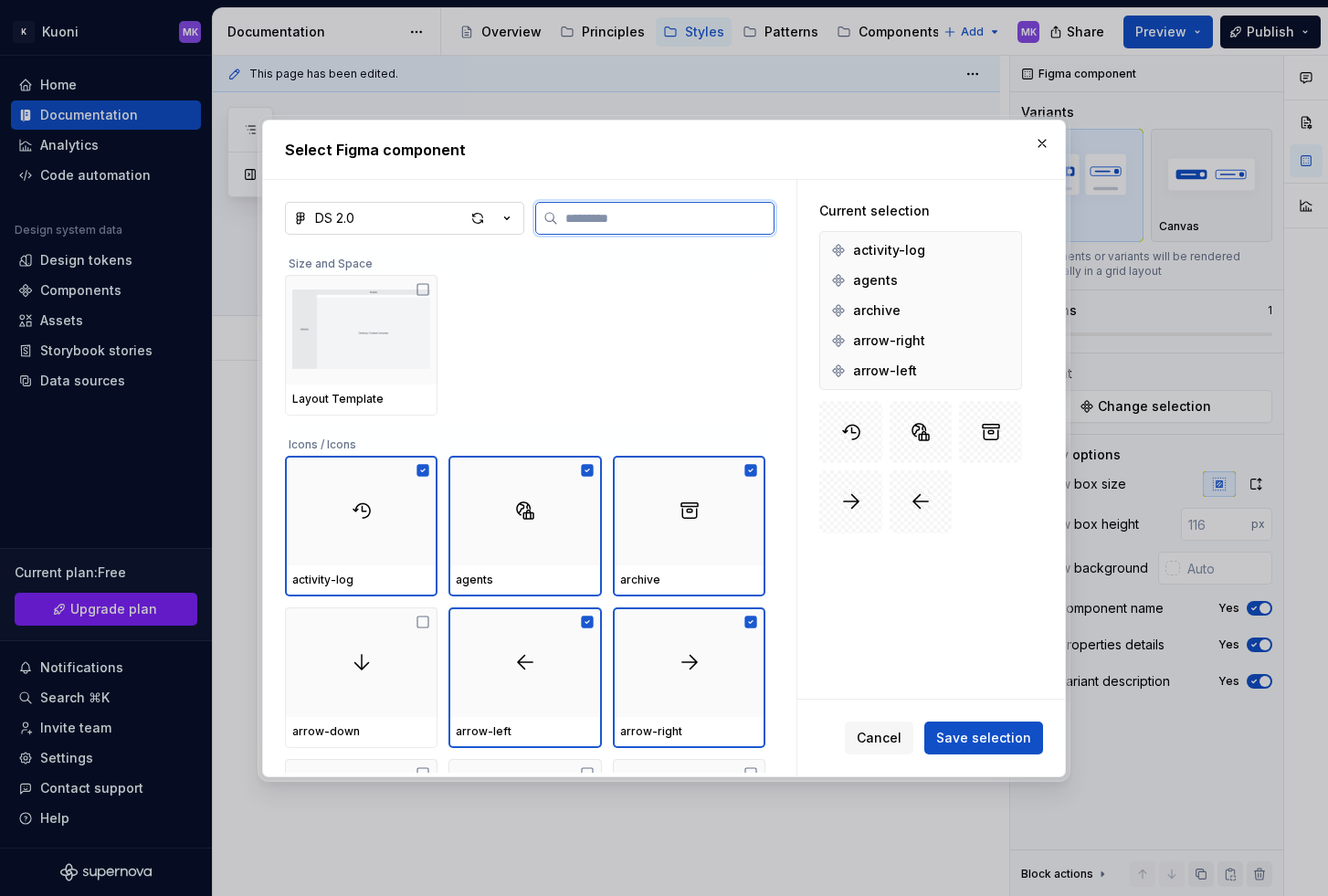
click at [403, 661] on div at bounding box center [361, 662] width 153 height 109
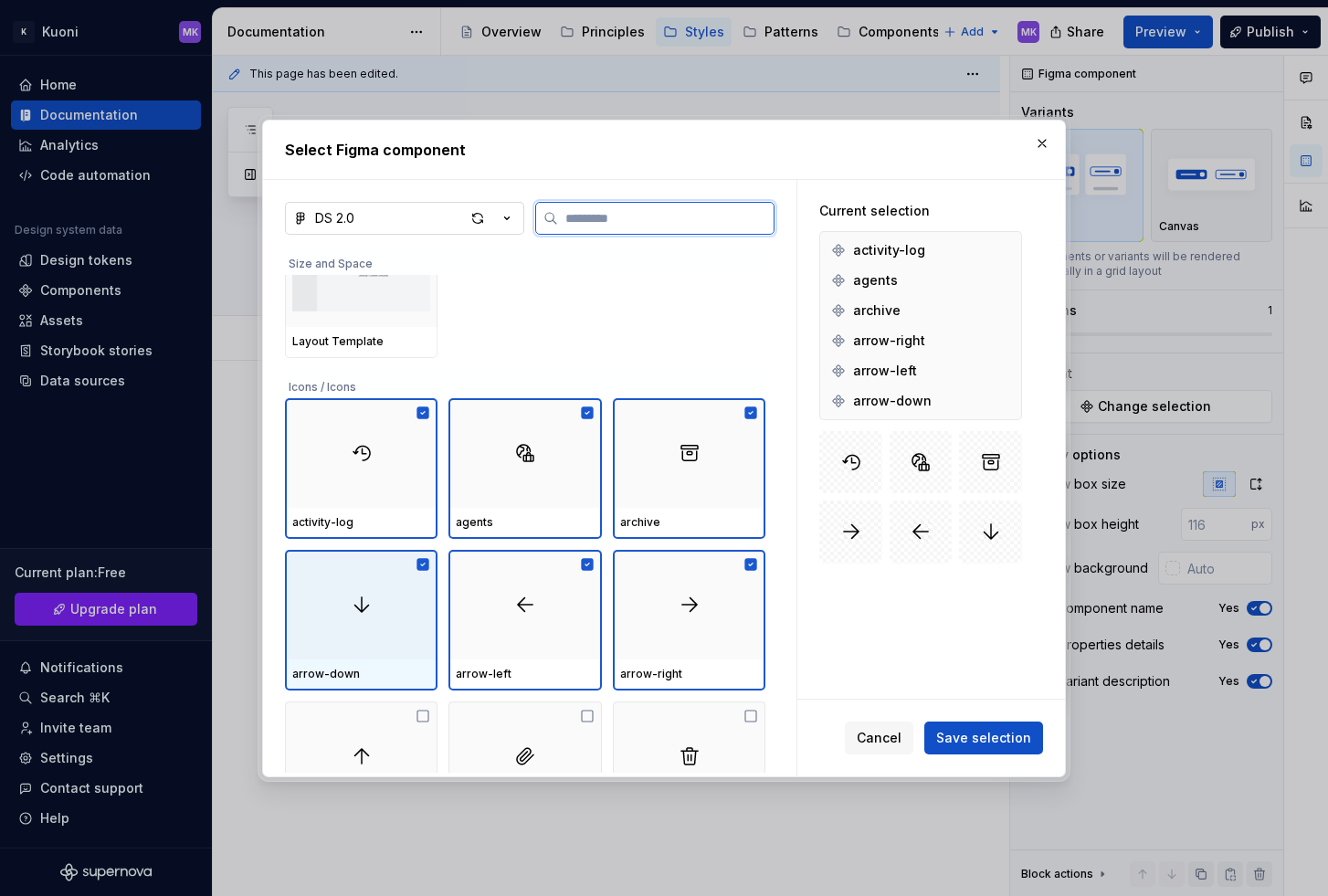
scroll to position [82, 0]
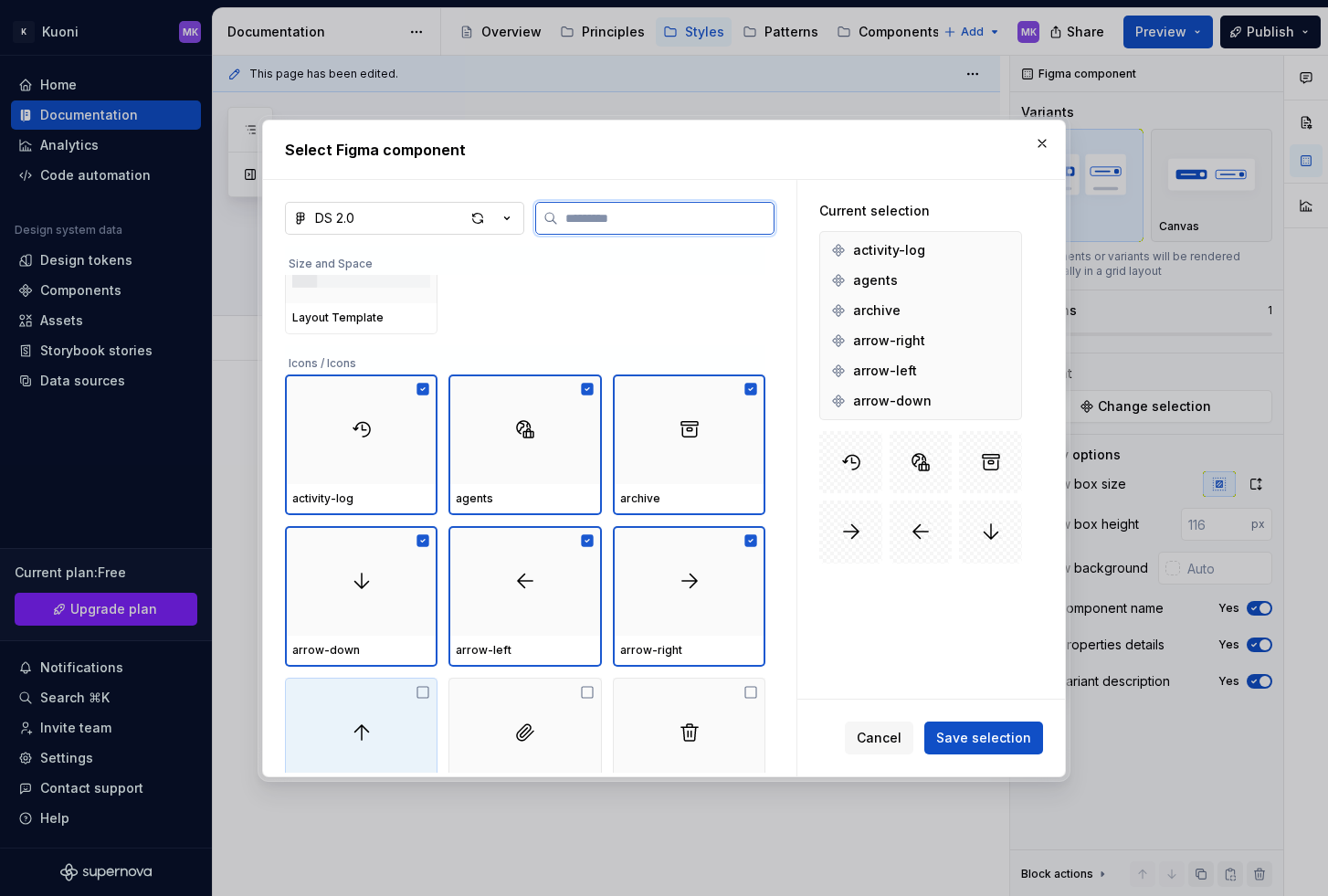
click at [371, 696] on div at bounding box center [361, 732] width 153 height 109
click at [497, 713] on div at bounding box center [525, 732] width 153 height 109
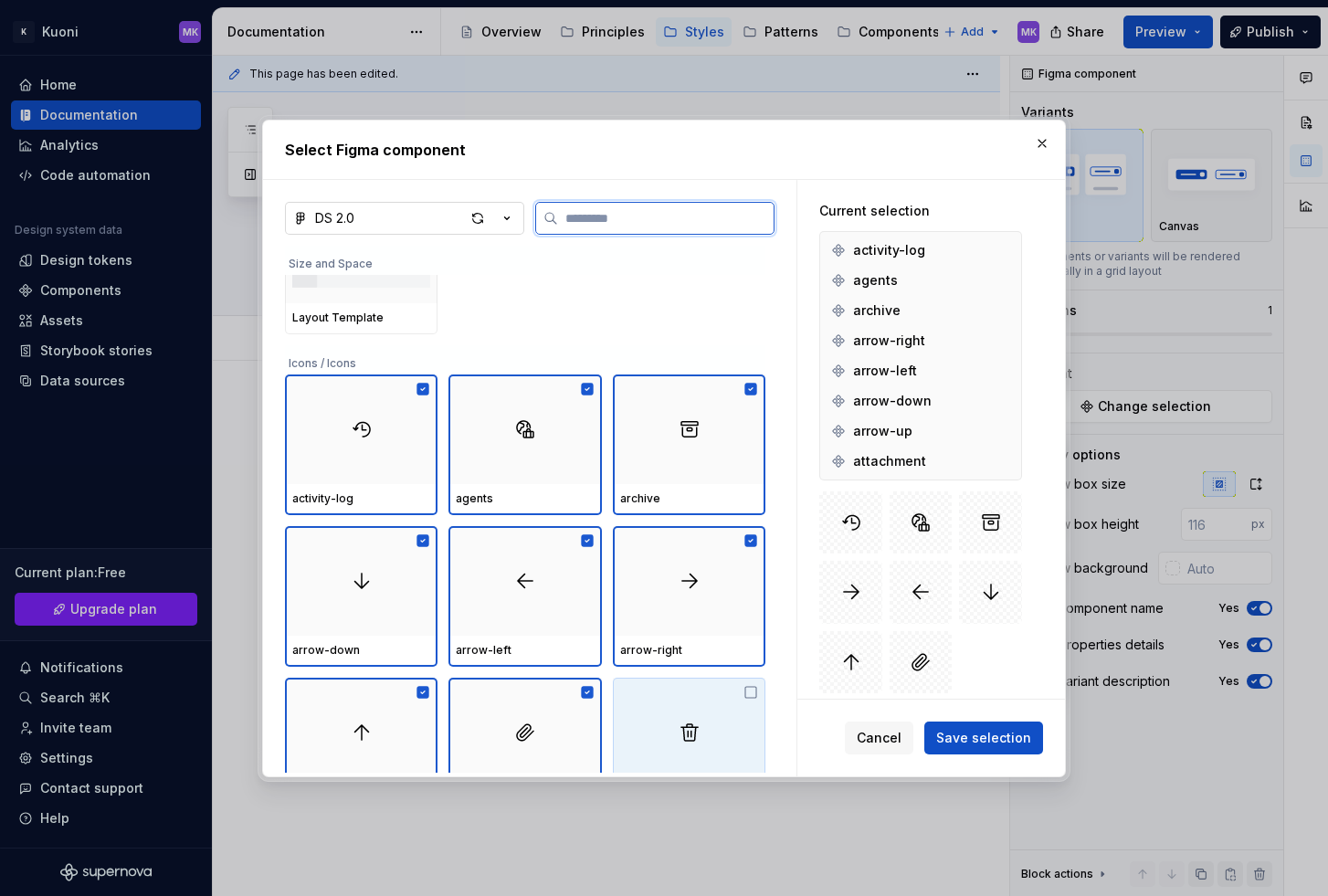
click at [657, 721] on div at bounding box center [689, 732] width 153 height 109
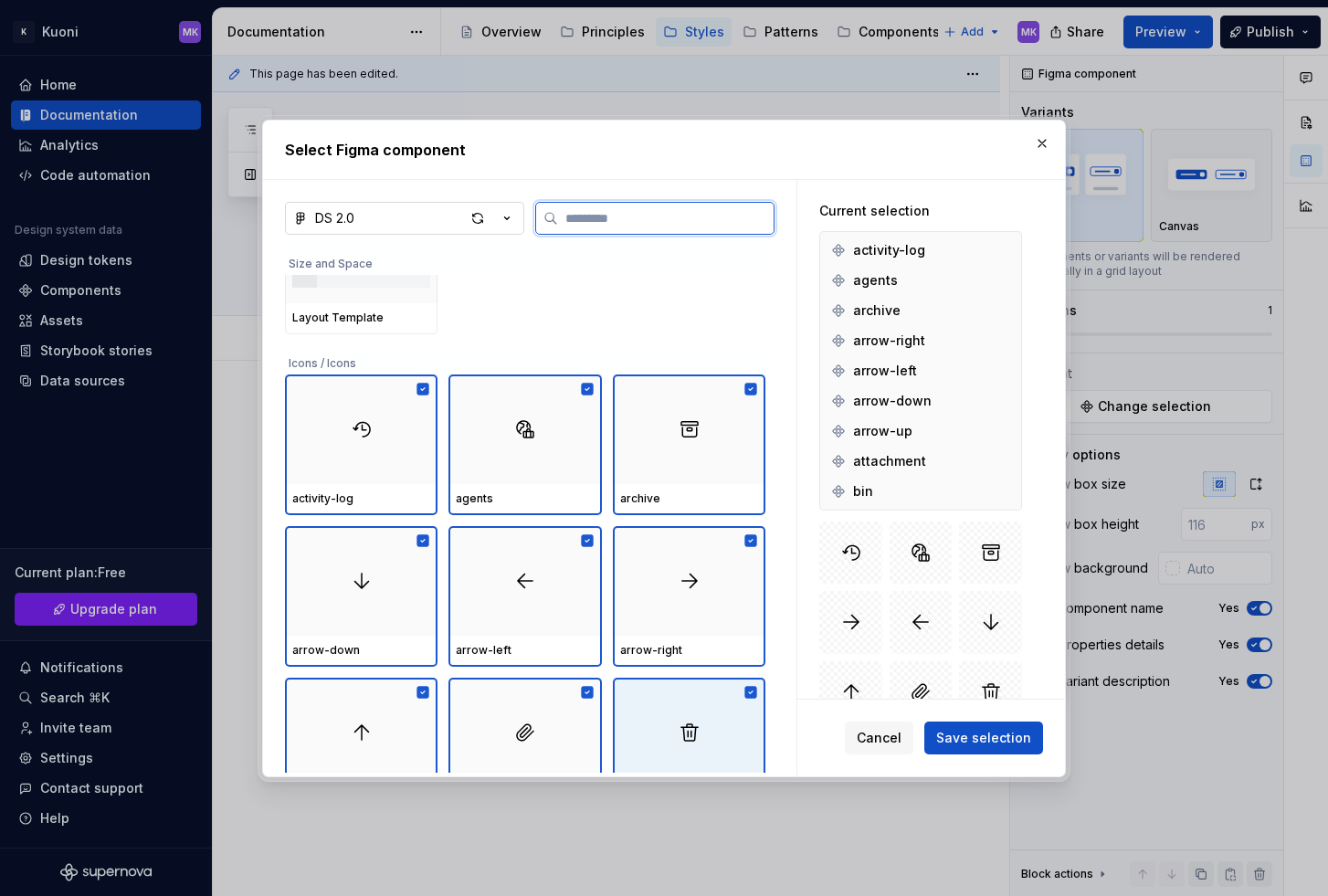
scroll to position [457, 0]
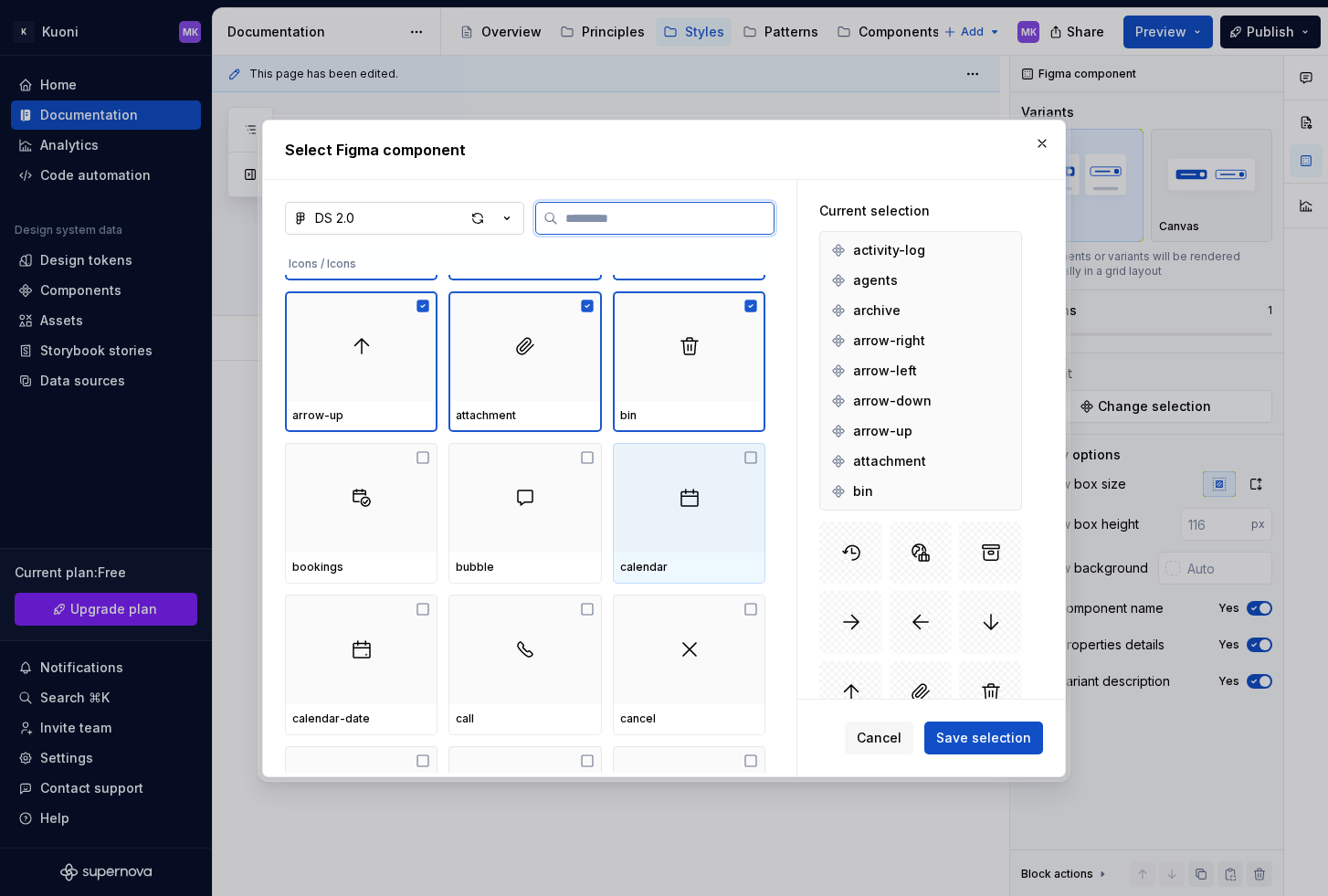
click at [660, 524] on div at bounding box center [689, 498] width 153 height 109
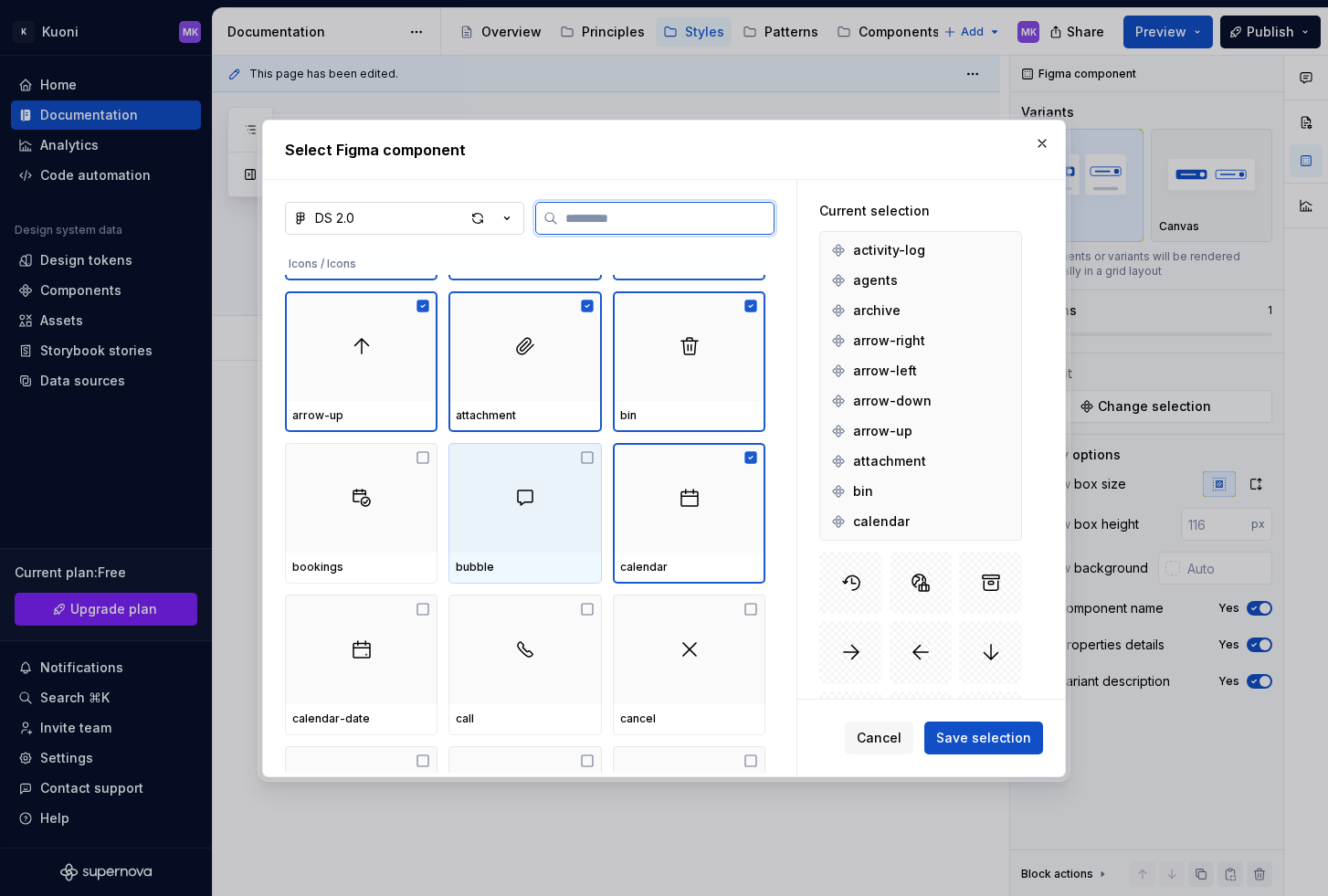
click at [525, 526] on div at bounding box center [525, 498] width 153 height 109
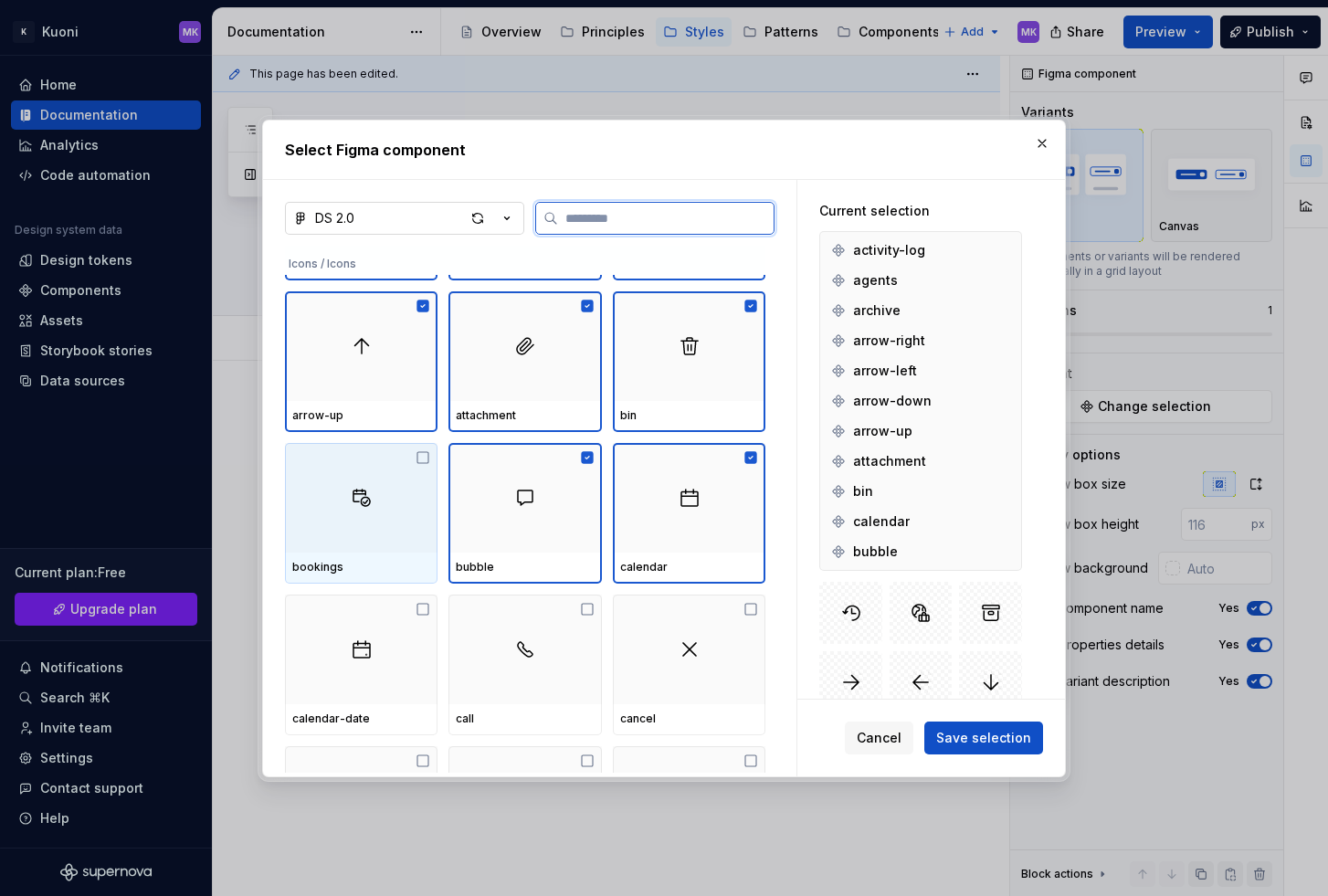
click at [345, 526] on div at bounding box center [361, 498] width 153 height 109
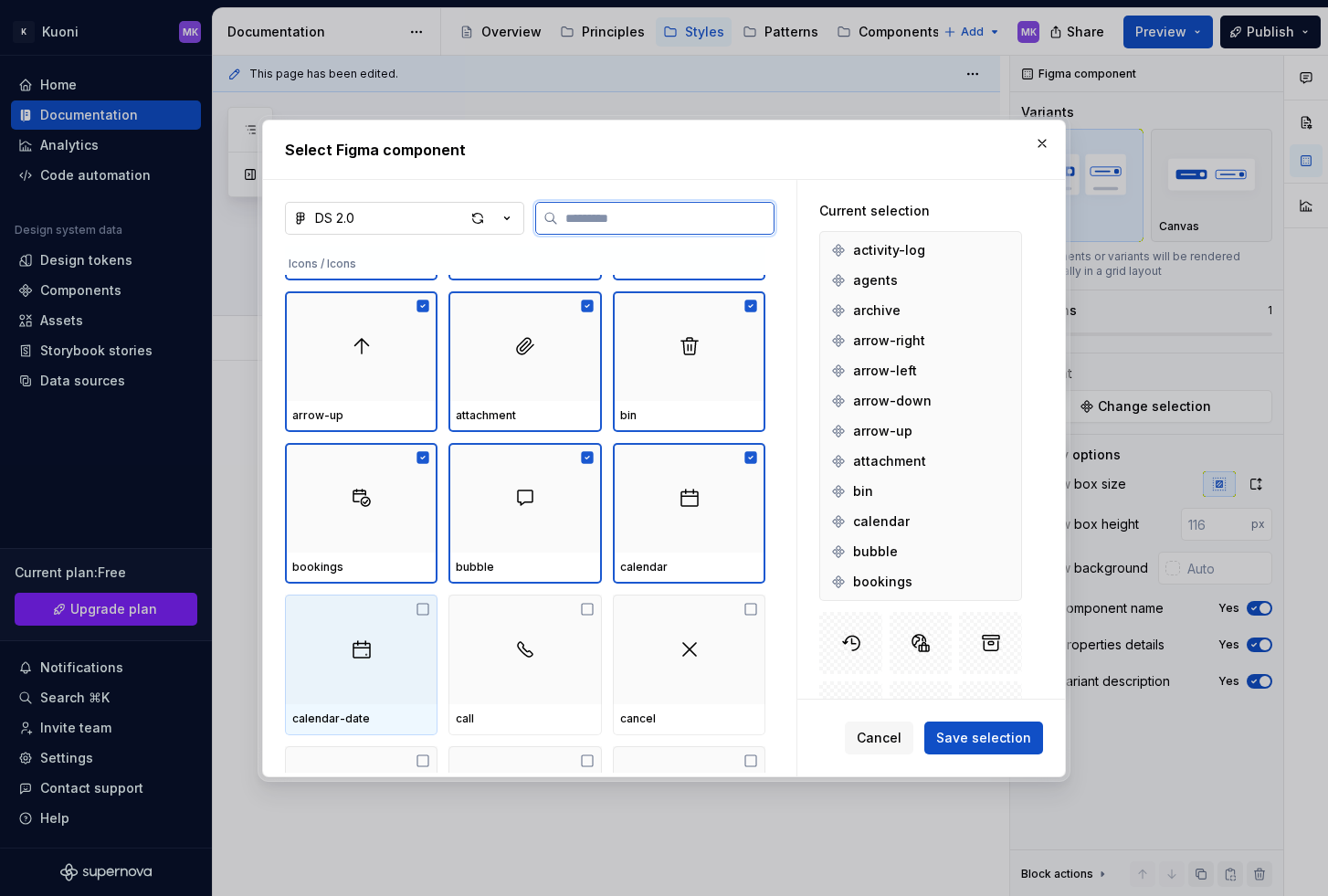
click at [386, 617] on div at bounding box center [361, 650] width 153 height 109
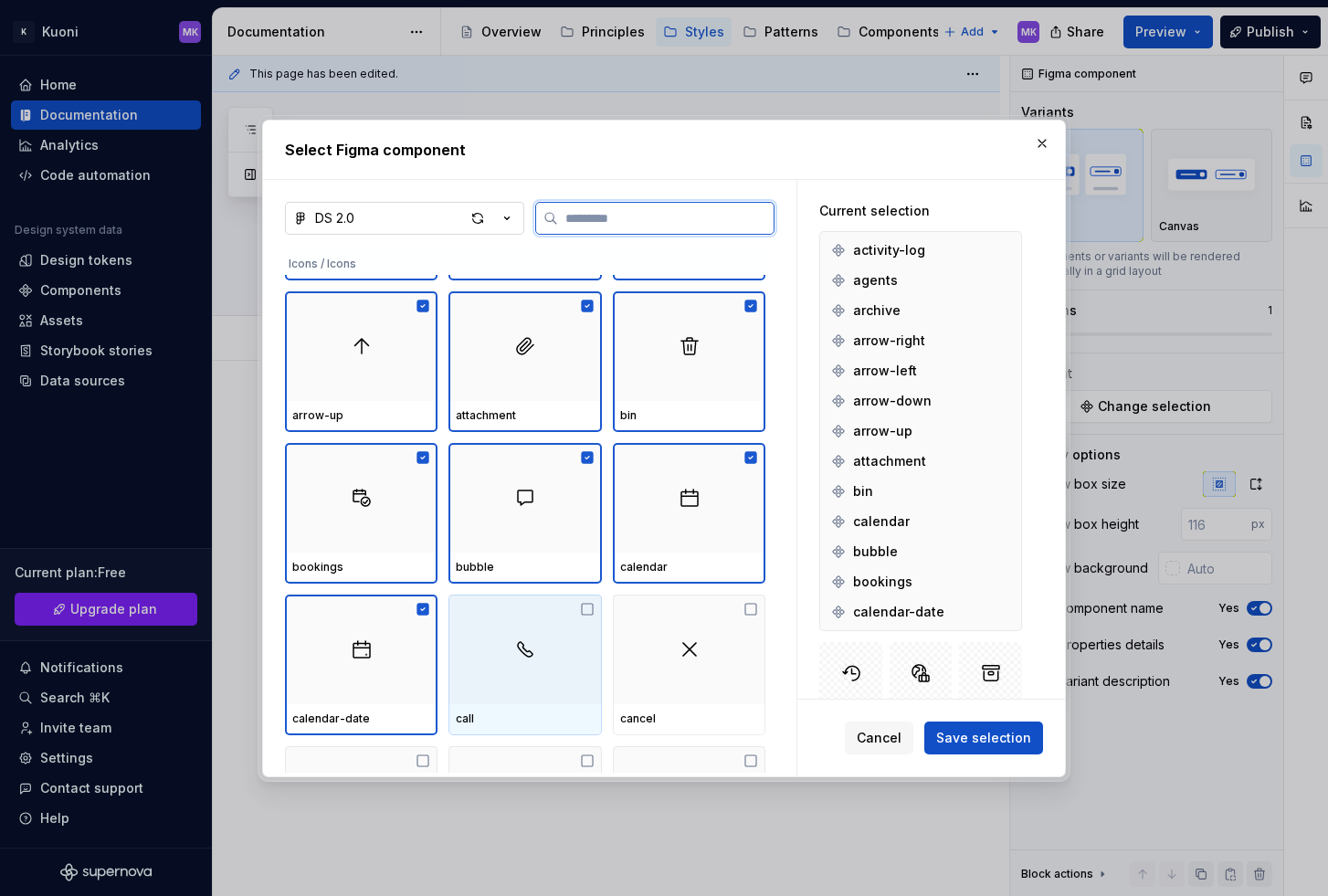
drag, startPoint x: 518, startPoint y: 632, endPoint x: 646, endPoint y: 646, distance: 128.8
click at [519, 632] on div at bounding box center [525, 650] width 153 height 109
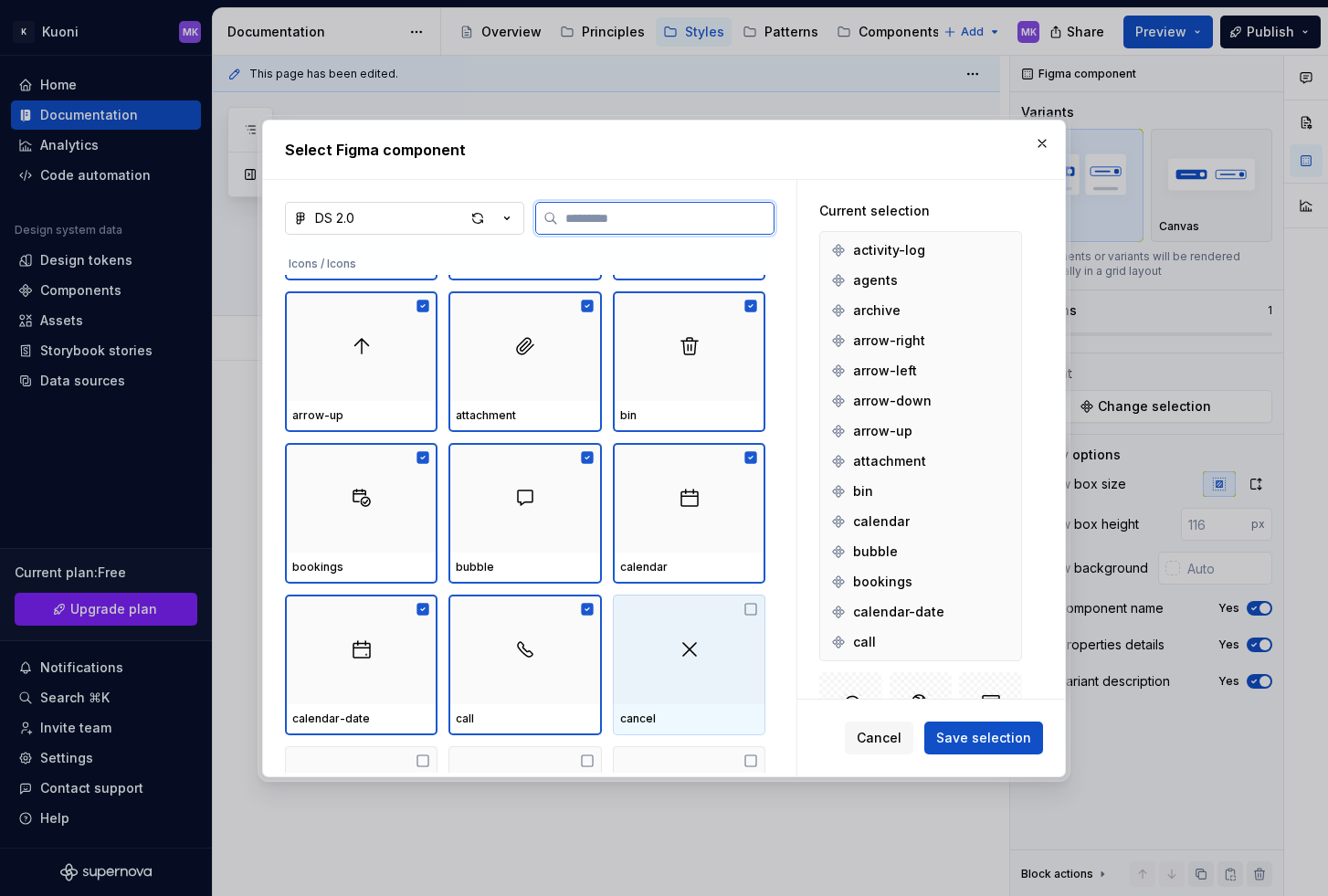
click at [705, 649] on div at bounding box center [689, 650] width 153 height 109
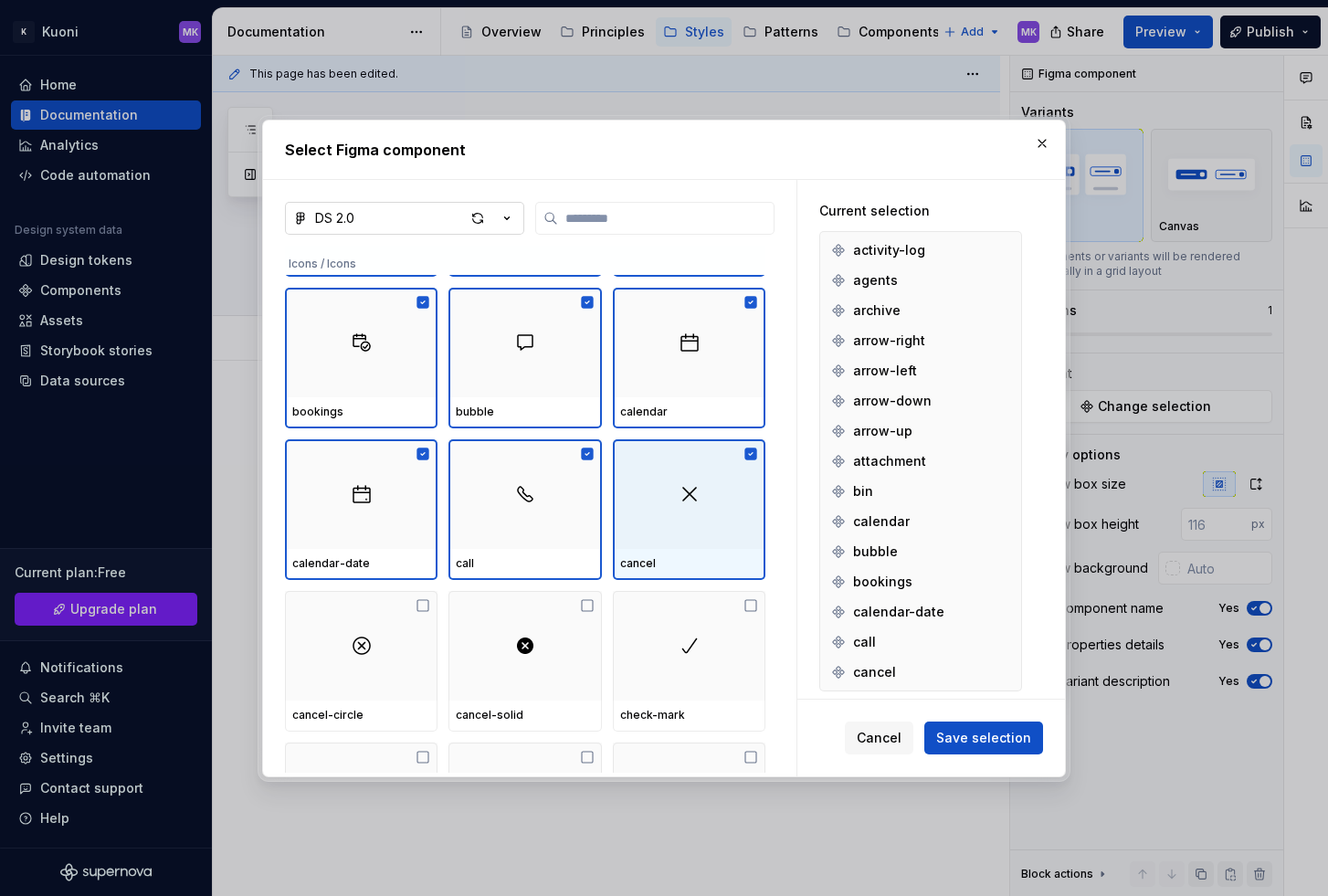
scroll to position [624, 0]
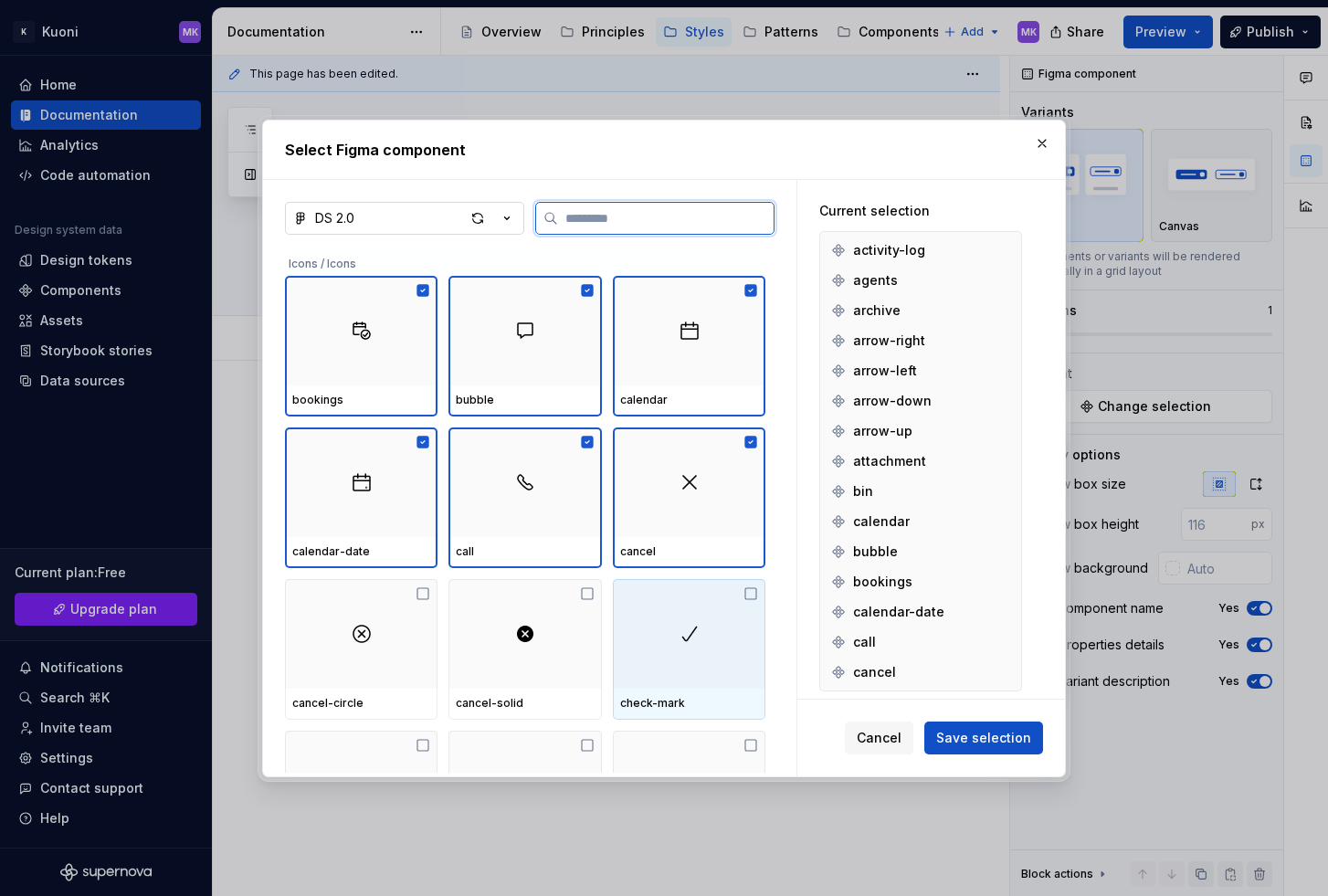
click at [682, 645] on div at bounding box center [689, 634] width 153 height 109
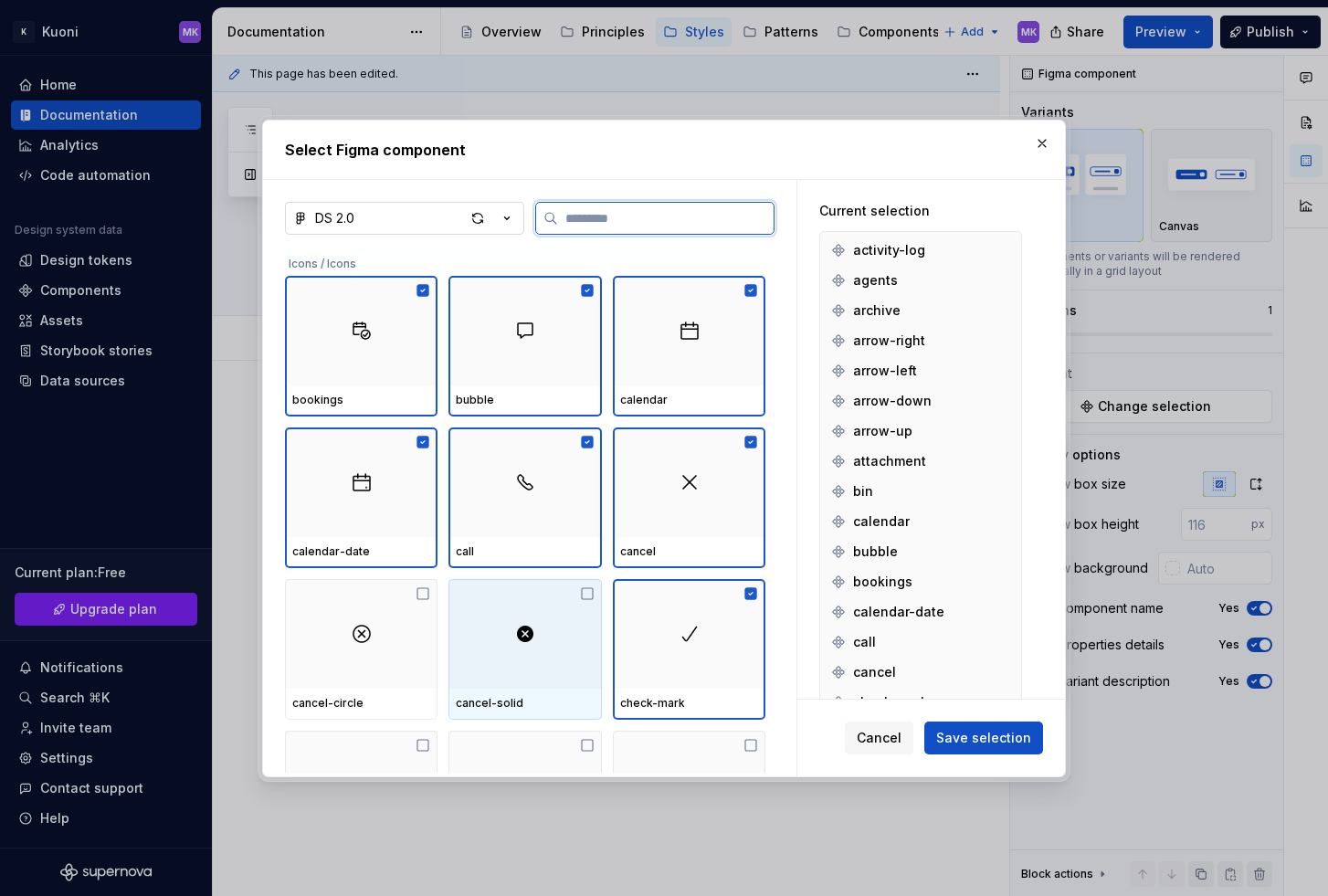
click at [563, 640] on div at bounding box center [525, 634] width 153 height 109
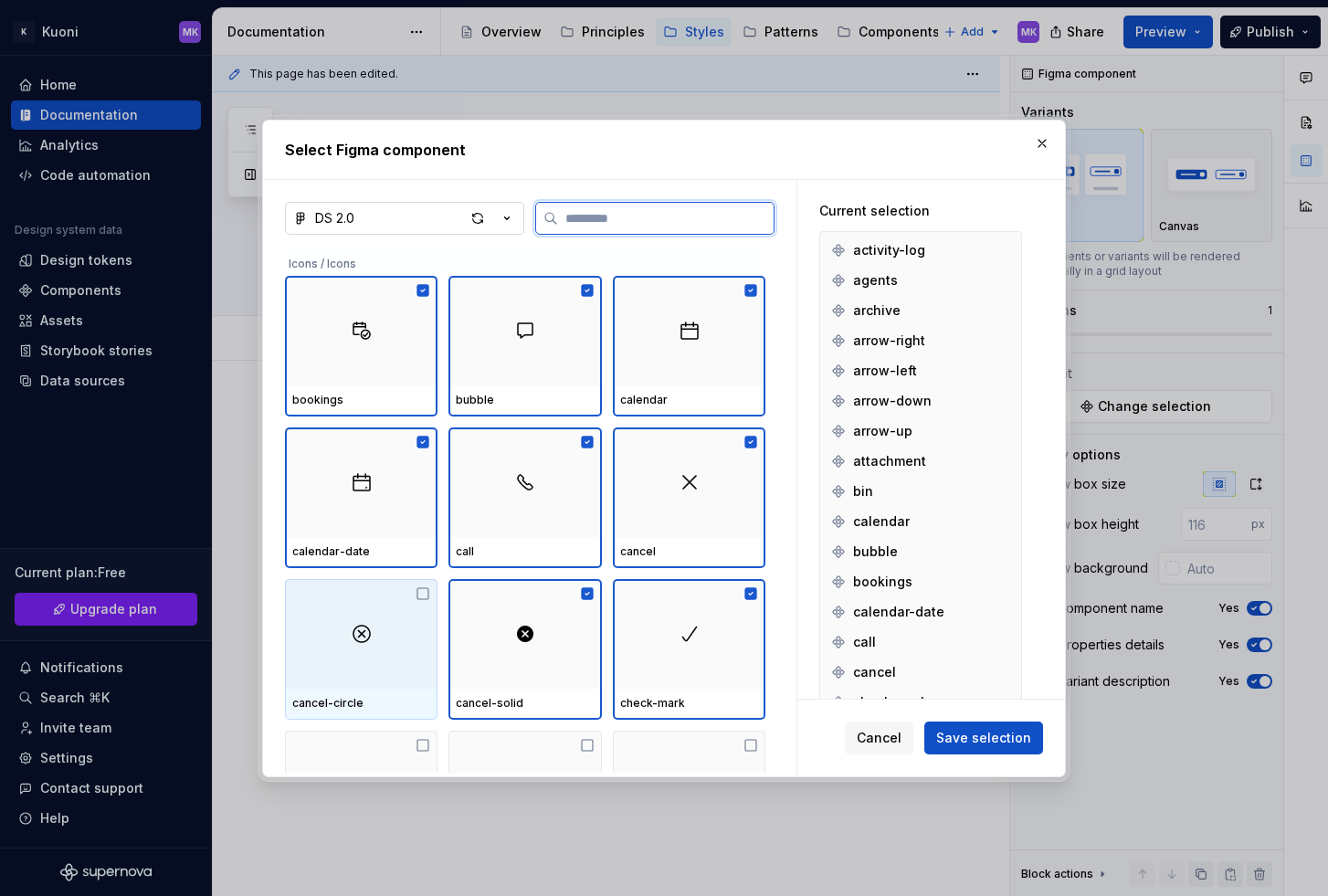
click at [373, 643] on div at bounding box center [361, 634] width 153 height 109
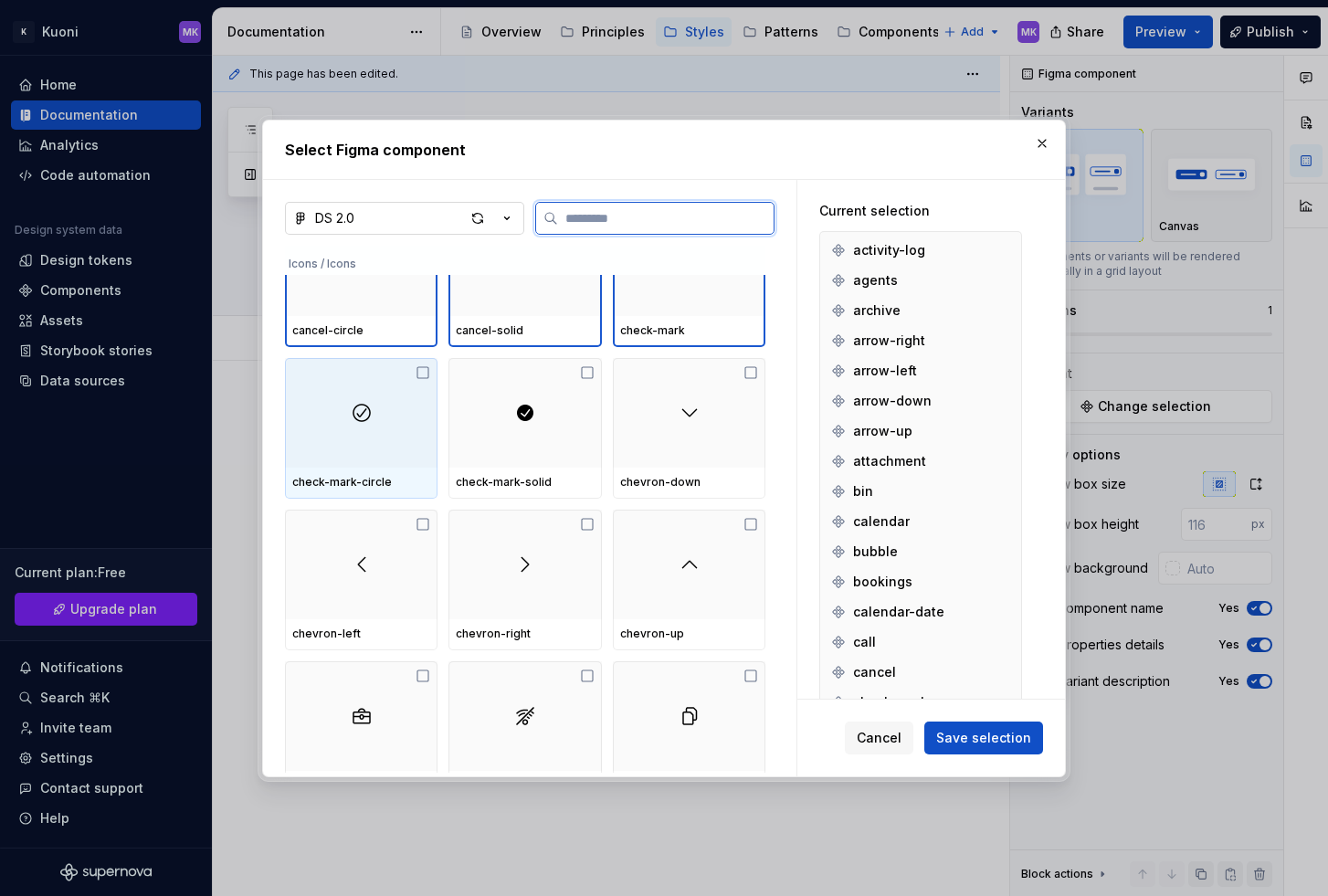
click at [346, 463] on div at bounding box center [361, 412] width 153 height 109
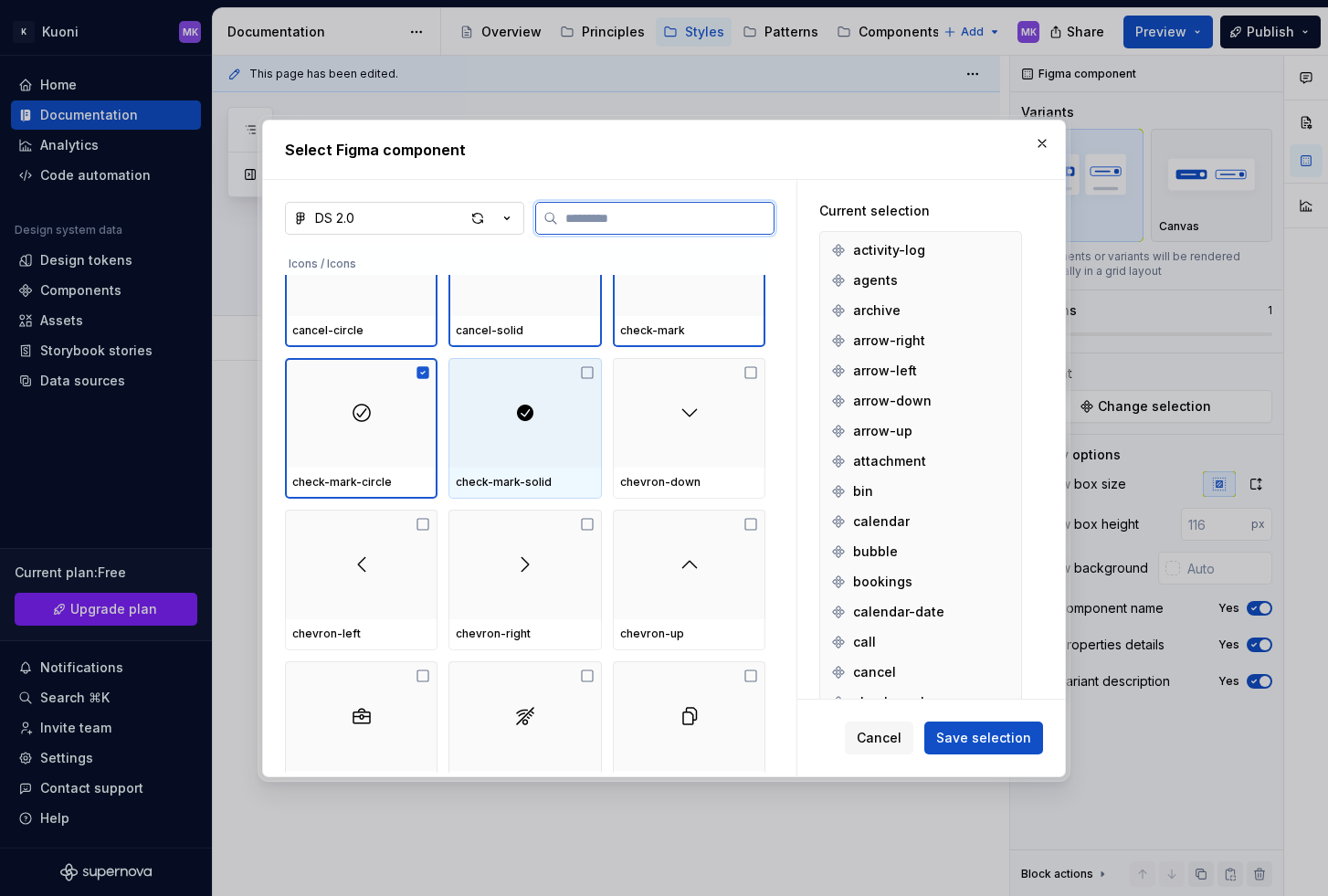
click at [528, 446] on div at bounding box center [525, 412] width 153 height 109
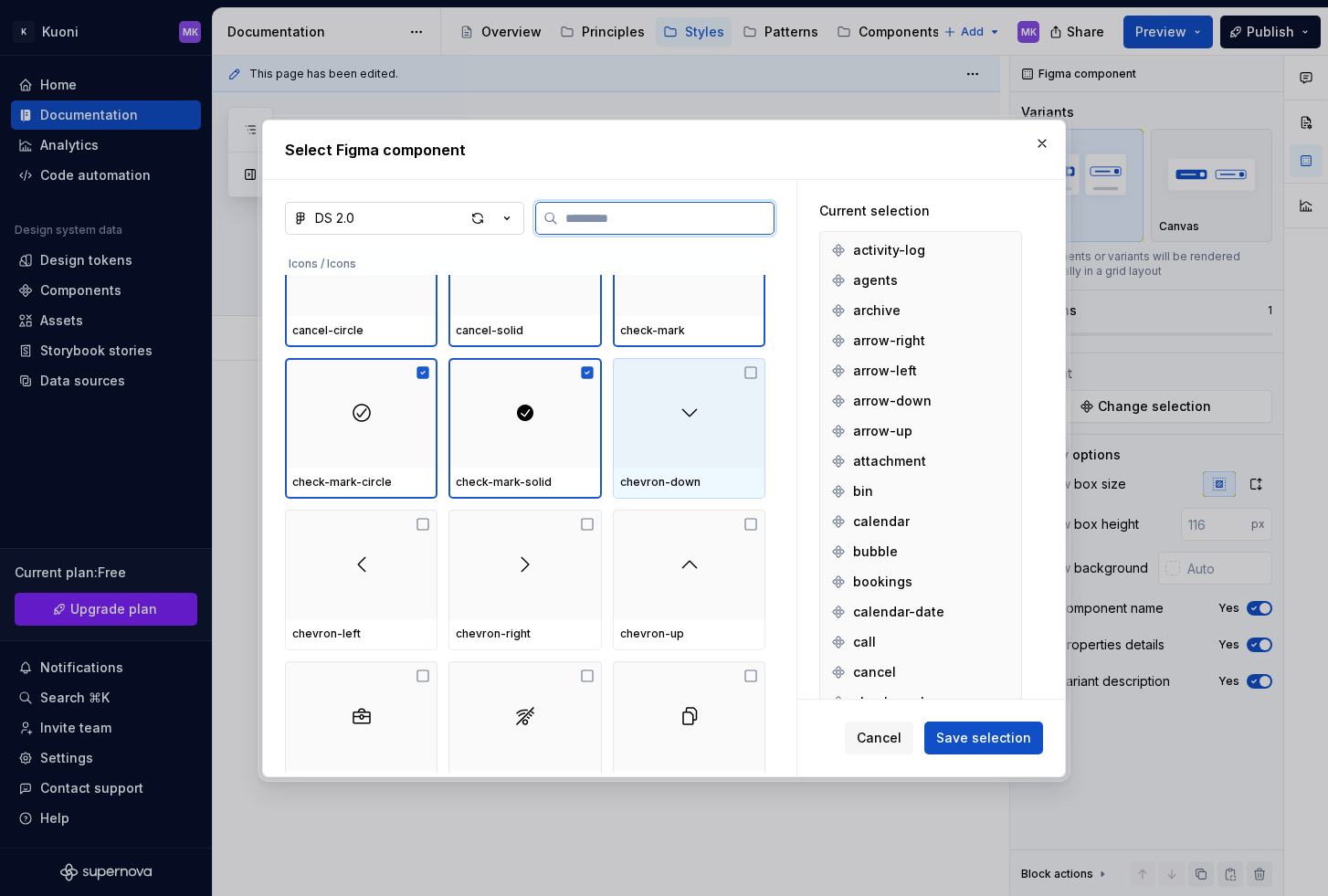
click at [676, 439] on div at bounding box center [689, 412] width 153 height 109
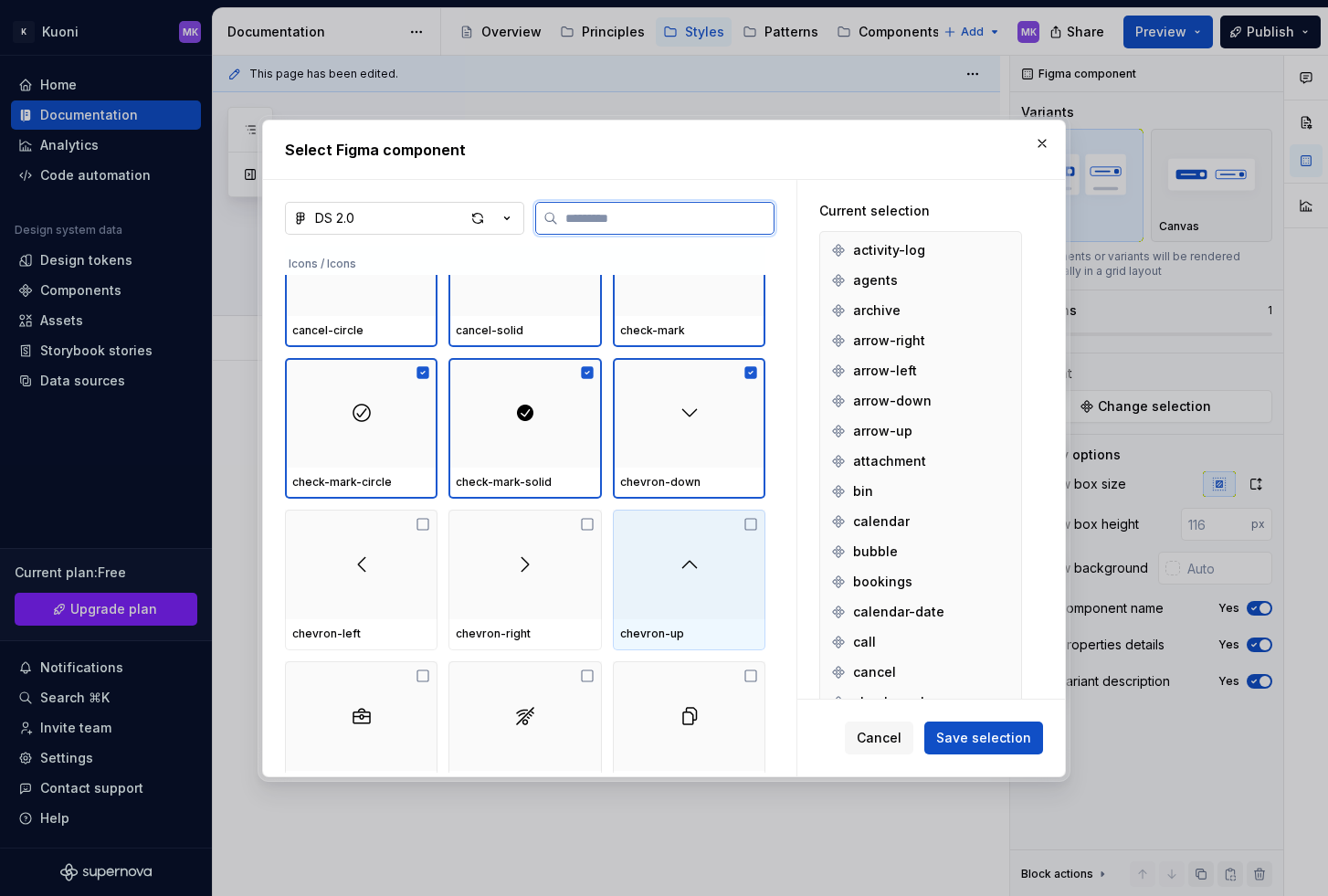
click at [698, 557] on img at bounding box center [689, 564] width 22 height 22
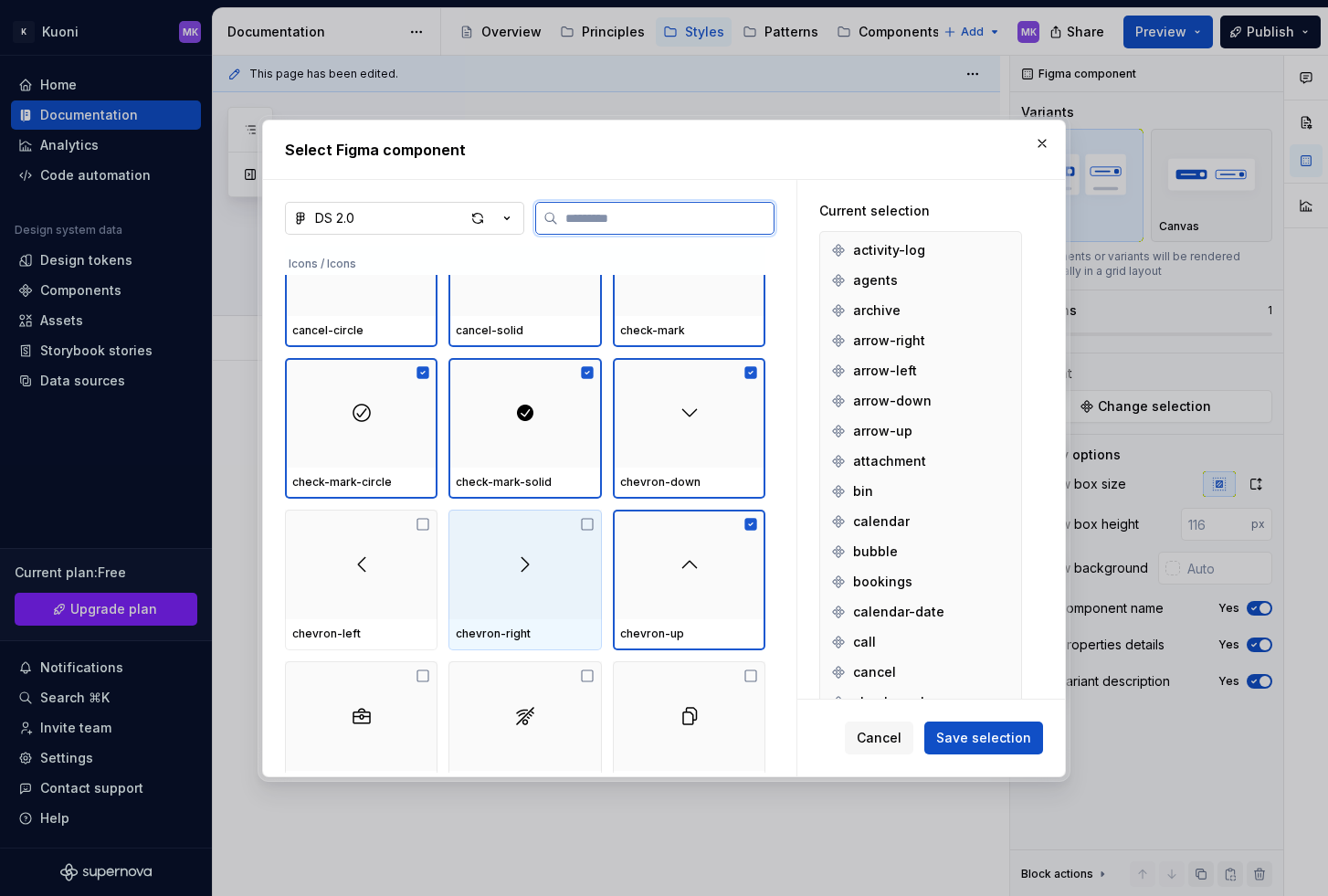
click at [582, 562] on div at bounding box center [525, 564] width 153 height 109
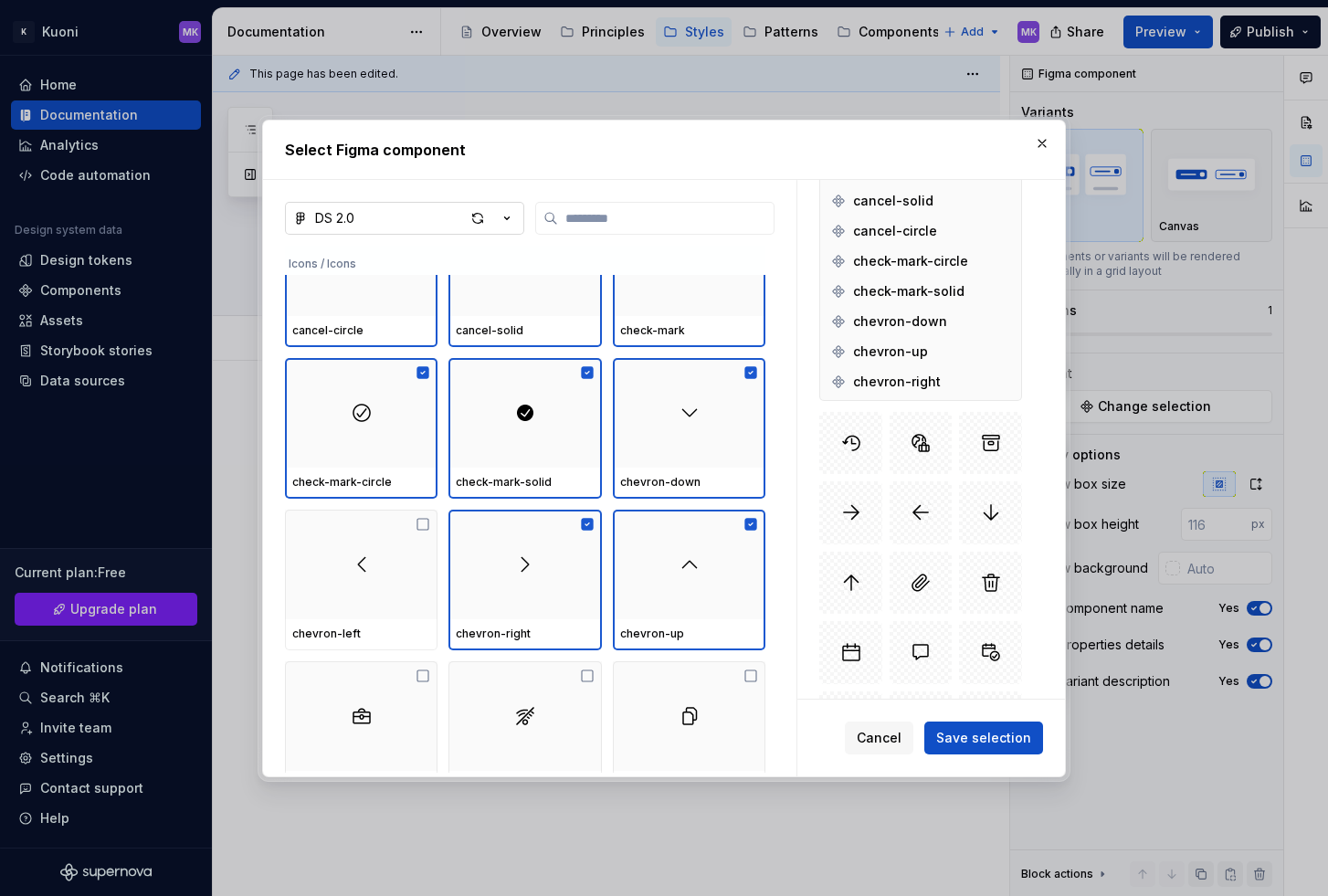
scroll to position [0, 0]
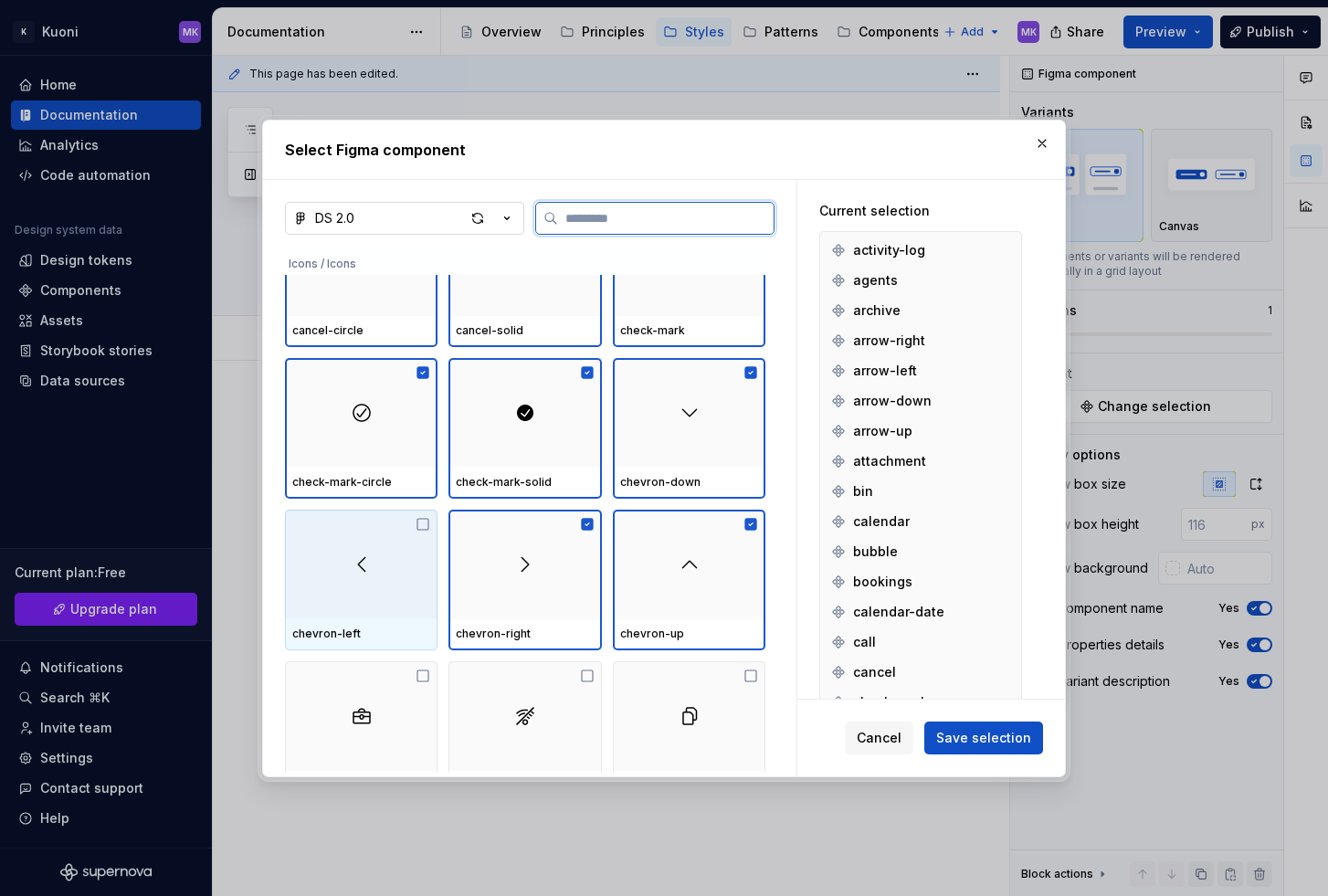
click at [357, 590] on div at bounding box center [361, 564] width 153 height 109
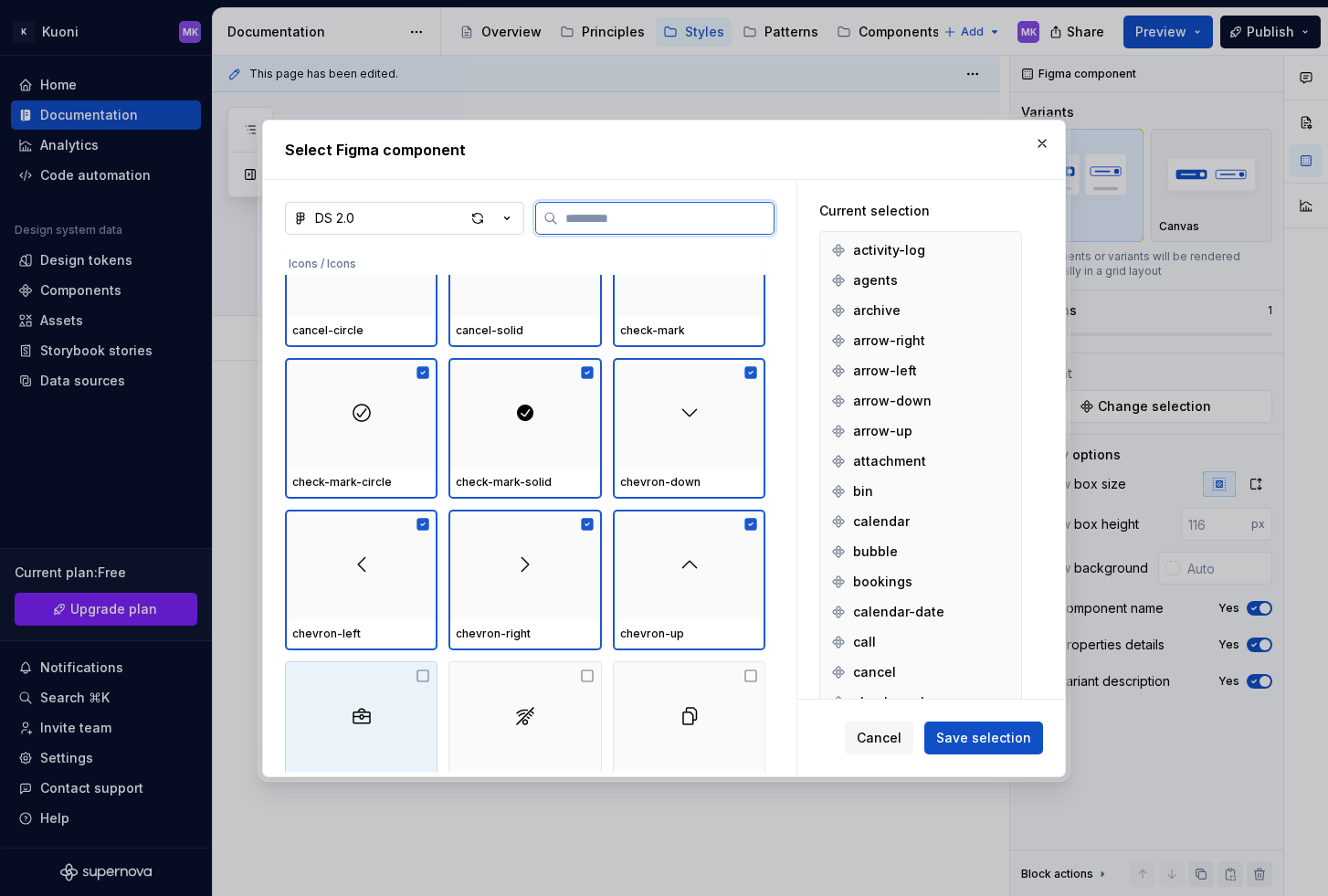
drag, startPoint x: 391, startPoint y: 711, endPoint x: 527, endPoint y: 708, distance: 136.0
click at [391, 711] on div at bounding box center [361, 716] width 153 height 109
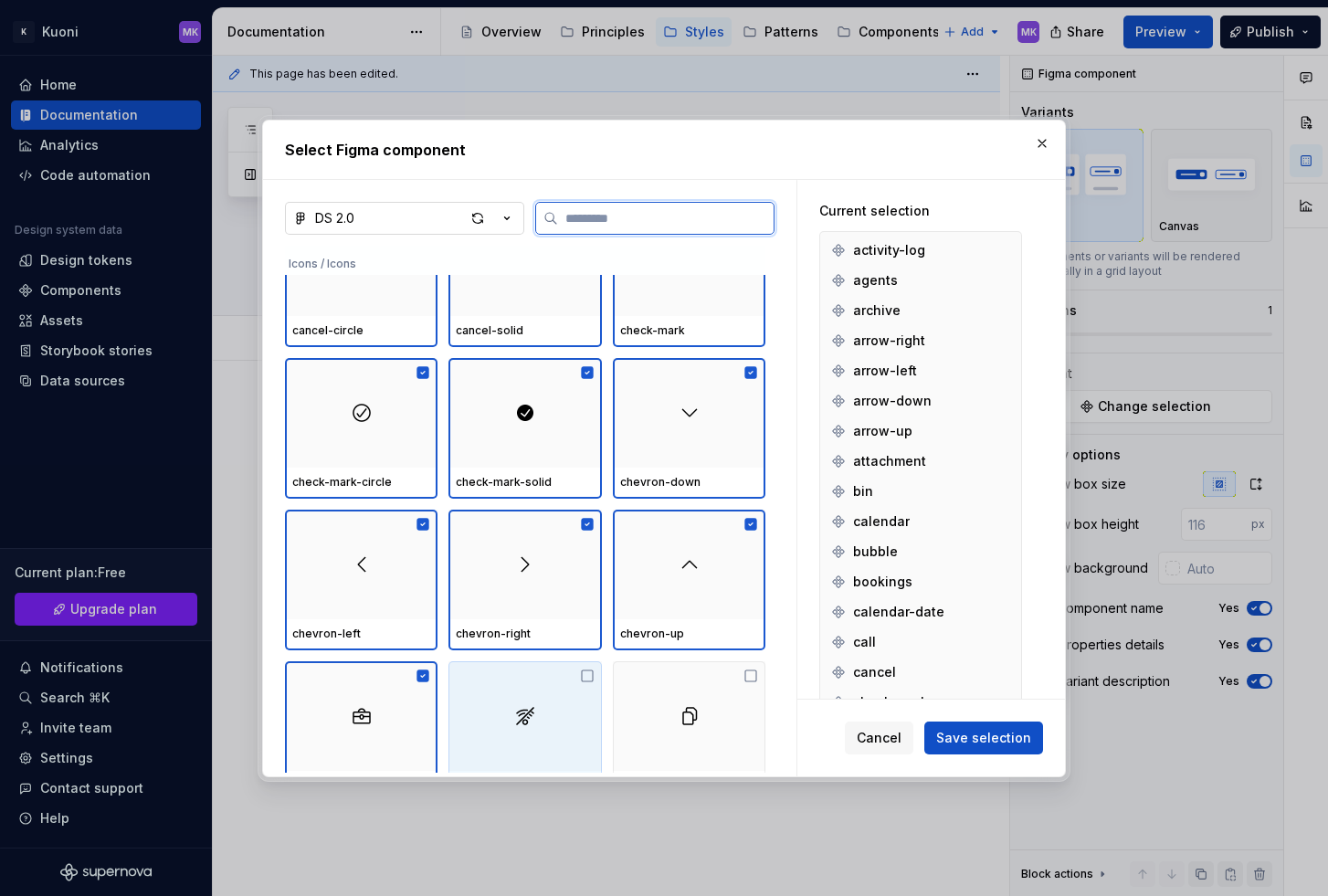
click at [530, 707] on img at bounding box center [525, 716] width 22 height 22
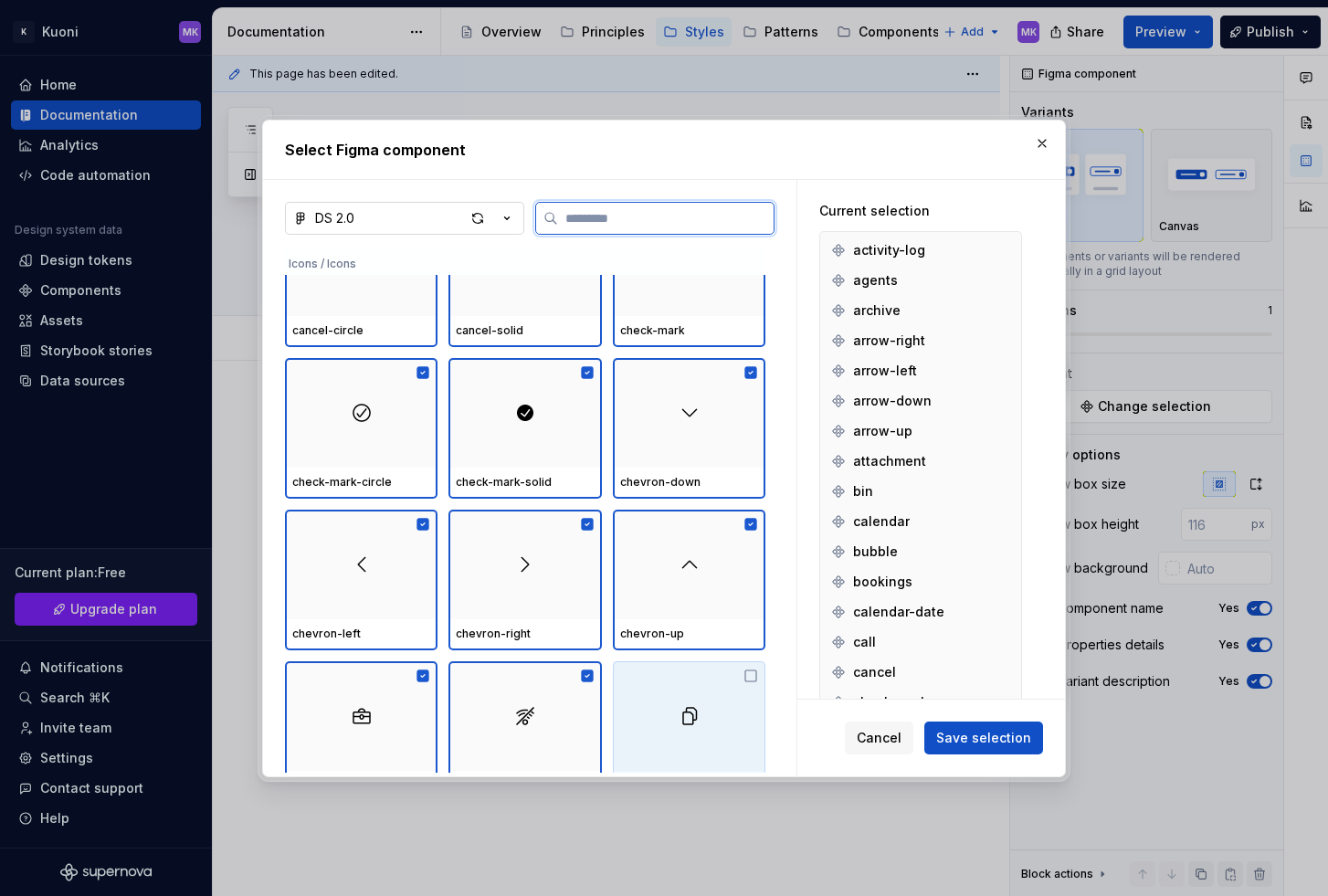
click at [720, 706] on div at bounding box center [689, 716] width 153 height 109
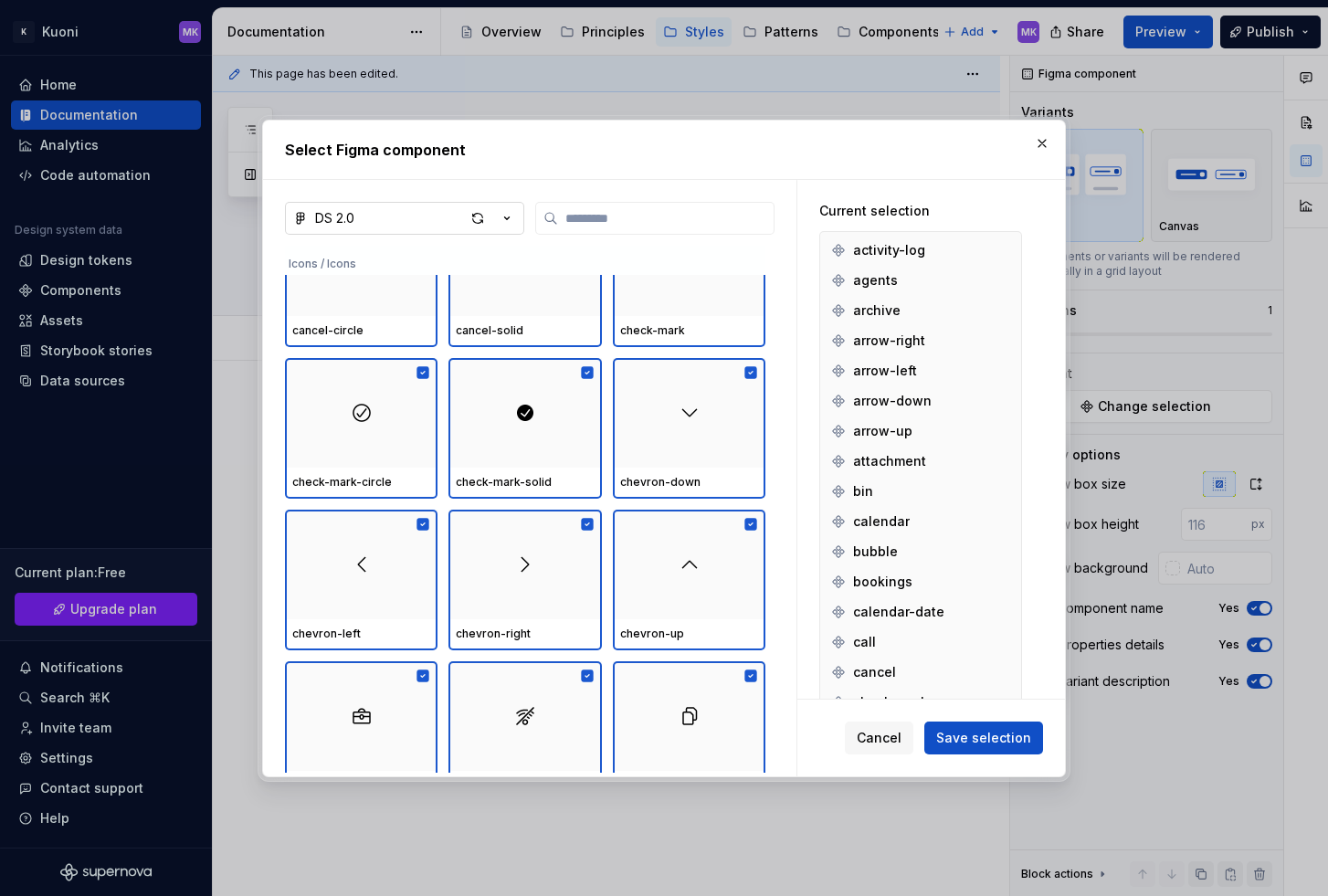
type textarea "*"
